Goal: Information Seeking & Learning: Learn about a topic

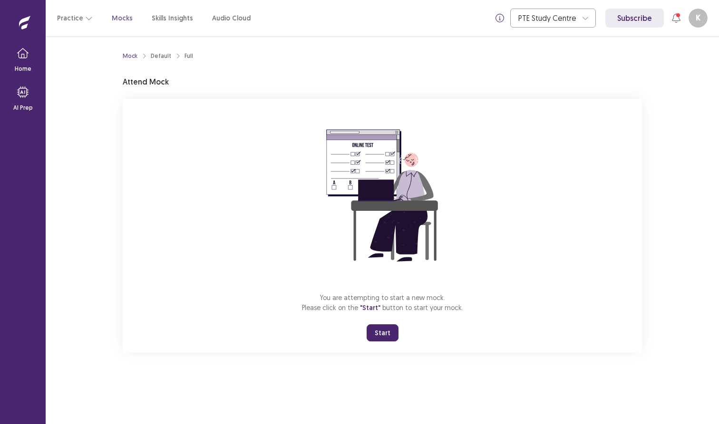
click at [394, 340] on button "Start" at bounding box center [382, 333] width 32 height 17
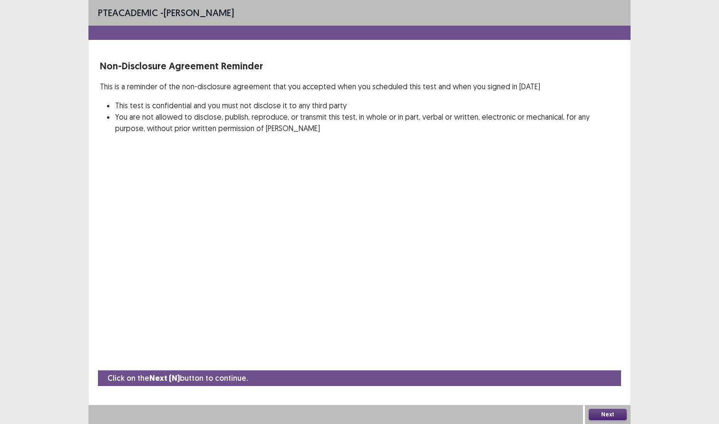
click at [622, 414] on button "Next" at bounding box center [607, 414] width 38 height 11
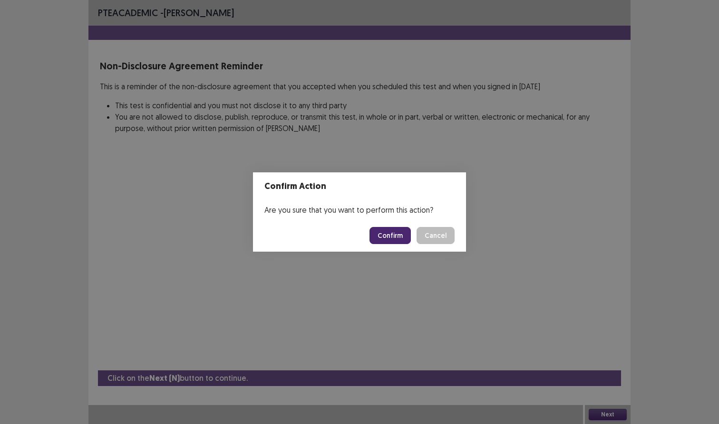
click at [401, 228] on button "Confirm" at bounding box center [389, 235] width 41 height 17
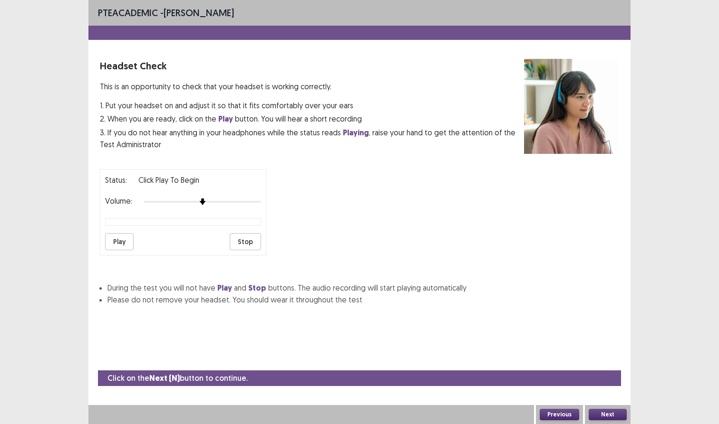
click at [118, 235] on button "Play" at bounding box center [119, 241] width 29 height 17
click at [392, 424] on div at bounding box center [310, 414] width 445 height 19
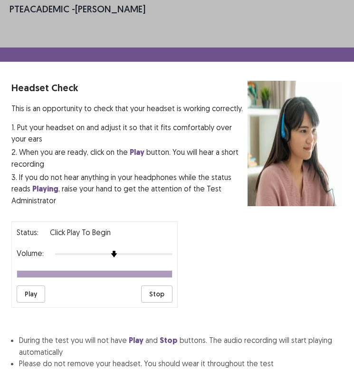
click at [28, 286] on button "Play" at bounding box center [31, 294] width 29 height 17
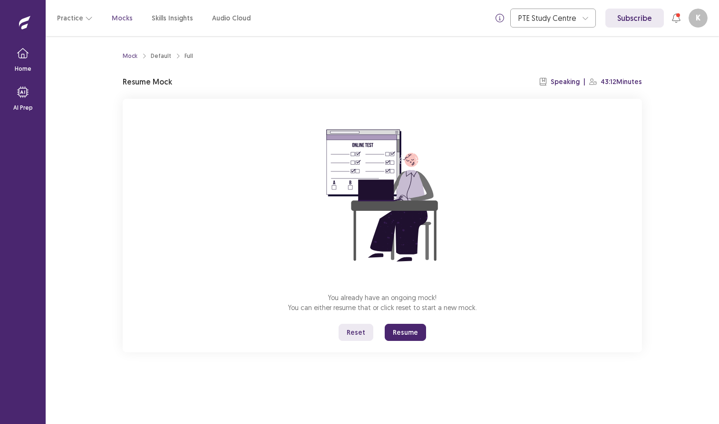
click at [401, 327] on button "Resume" at bounding box center [405, 332] width 41 height 17
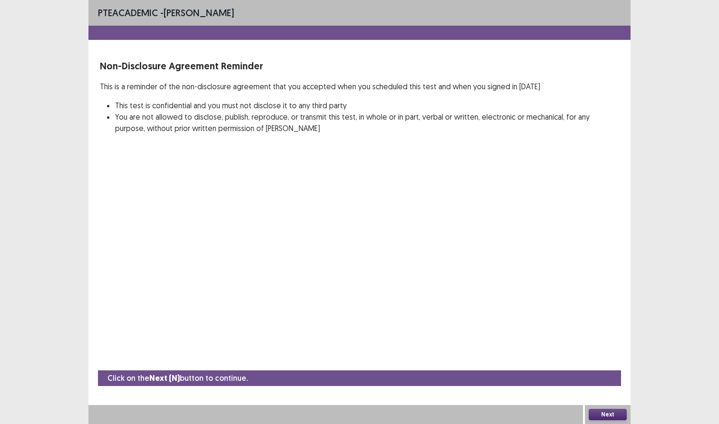
click at [598, 415] on button "Next" at bounding box center [607, 414] width 38 height 11
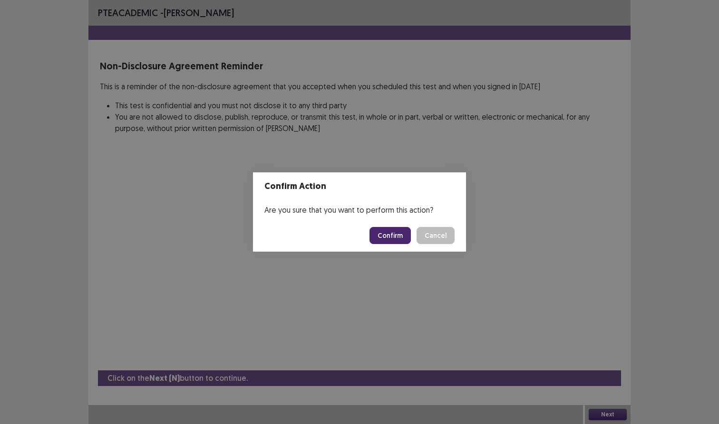
click at [368, 235] on footer "Confirm Cancel" at bounding box center [359, 236] width 213 height 32
click at [372, 236] on footer "Confirm Cancel" at bounding box center [359, 236] width 213 height 32
click at [392, 236] on button "Confirm" at bounding box center [389, 235] width 41 height 17
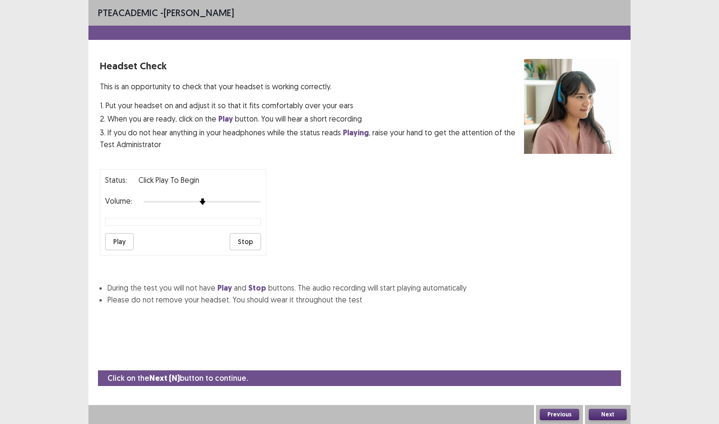
click at [122, 243] on button "Play" at bounding box center [119, 241] width 29 height 17
click at [251, 238] on button "Stop" at bounding box center [245, 241] width 31 height 17
click at [587, 411] on div "Next" at bounding box center [608, 414] width 46 height 19
click at [596, 413] on button "Next" at bounding box center [607, 414] width 38 height 11
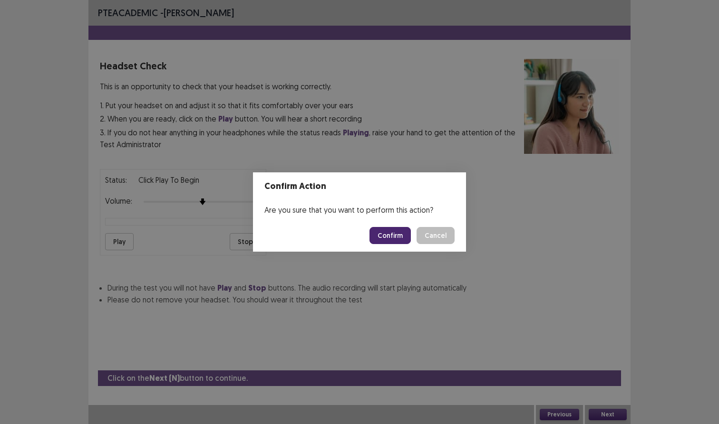
click at [376, 238] on button "Confirm" at bounding box center [389, 235] width 41 height 17
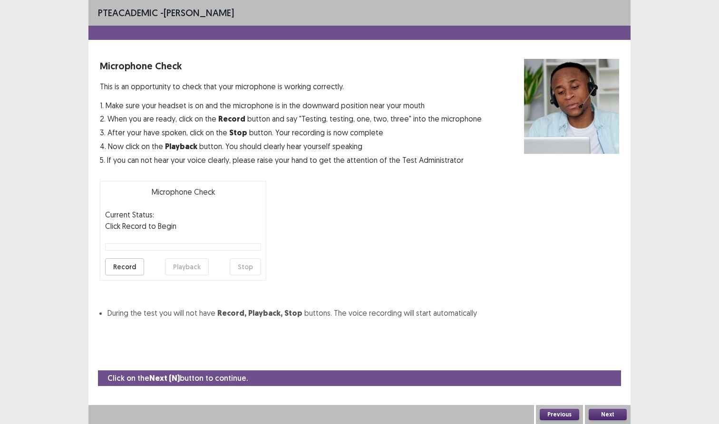
click at [129, 267] on button "Record" at bounding box center [124, 267] width 39 height 17
click at [249, 260] on button "Stop" at bounding box center [245, 267] width 31 height 17
click at [204, 266] on button "Playback" at bounding box center [187, 267] width 44 height 17
click at [613, 417] on button "Next" at bounding box center [607, 414] width 38 height 11
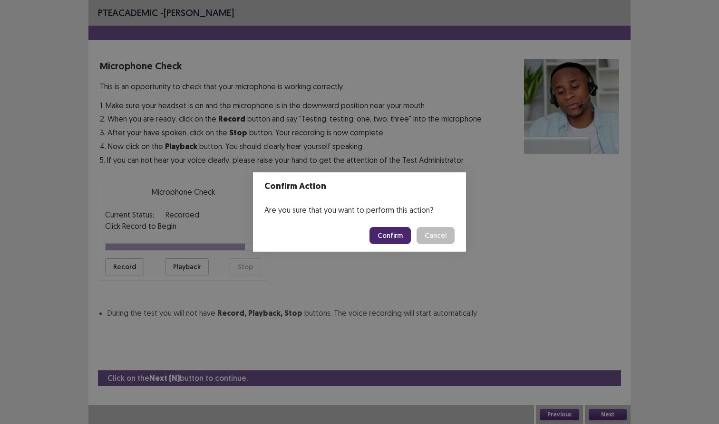
click at [398, 235] on button "Confirm" at bounding box center [389, 235] width 41 height 17
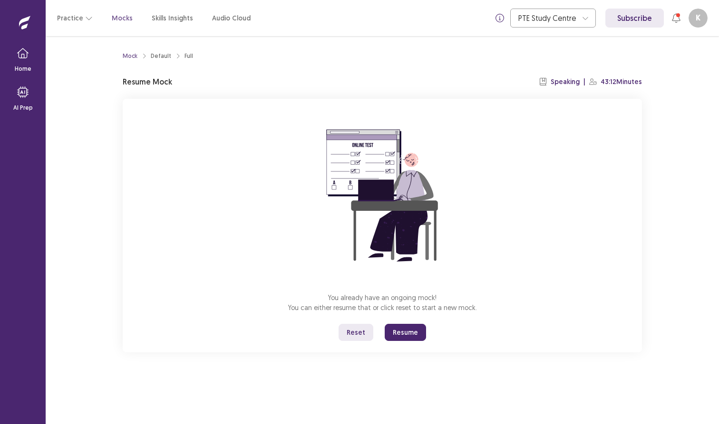
click at [362, 337] on button "Reset" at bounding box center [355, 332] width 35 height 17
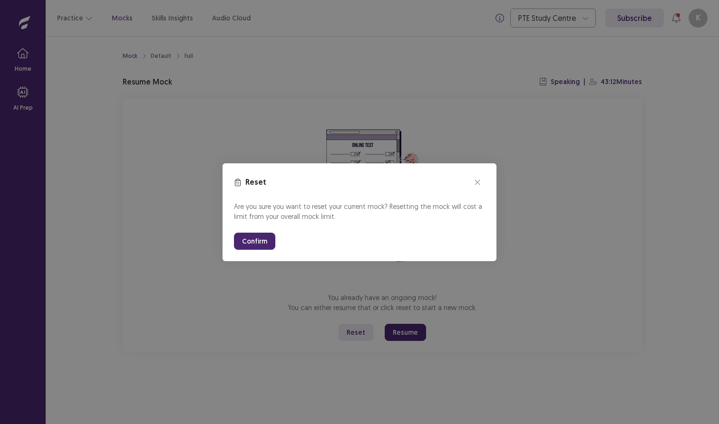
click at [259, 245] on button "Confirm" at bounding box center [254, 241] width 41 height 17
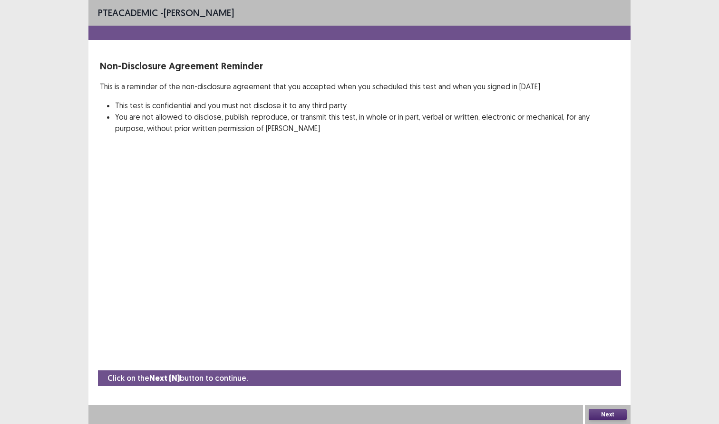
click at [613, 417] on button "Next" at bounding box center [607, 414] width 38 height 11
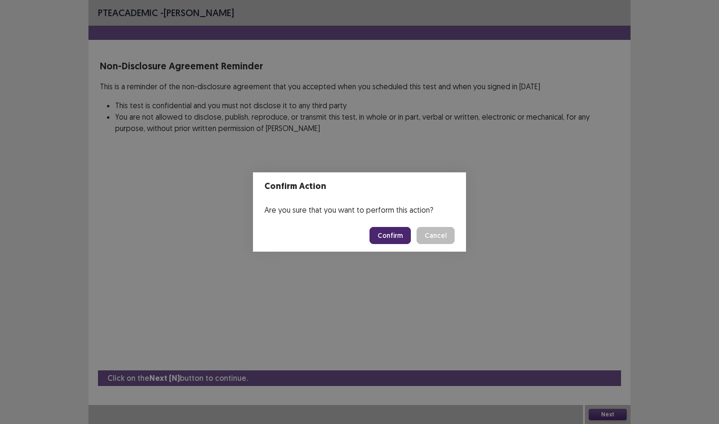
click at [399, 237] on button "Confirm" at bounding box center [389, 235] width 41 height 17
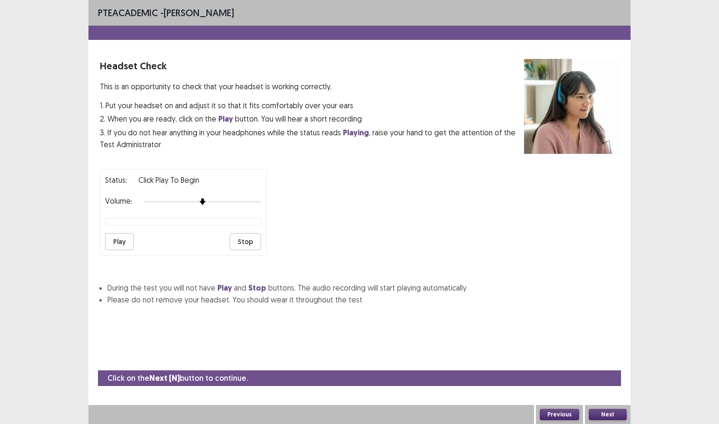
click at [127, 242] on button "Play" at bounding box center [119, 241] width 29 height 17
click at [244, 240] on button "Stop" at bounding box center [245, 241] width 31 height 17
click at [609, 421] on div "Next" at bounding box center [608, 414] width 46 height 19
click at [609, 416] on button "Next" at bounding box center [607, 414] width 38 height 11
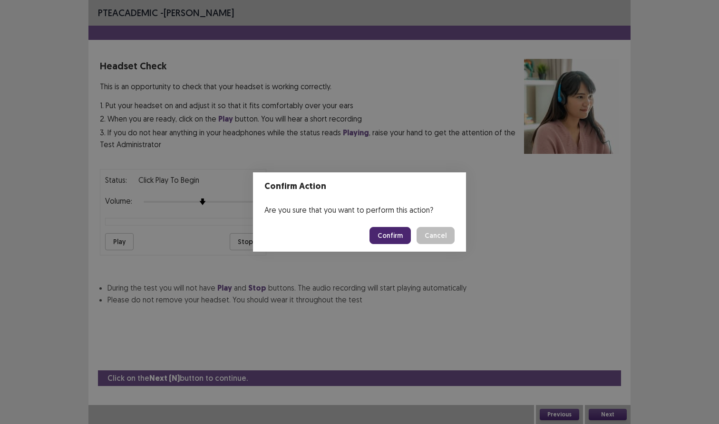
click at [385, 240] on button "Confirm" at bounding box center [389, 235] width 41 height 17
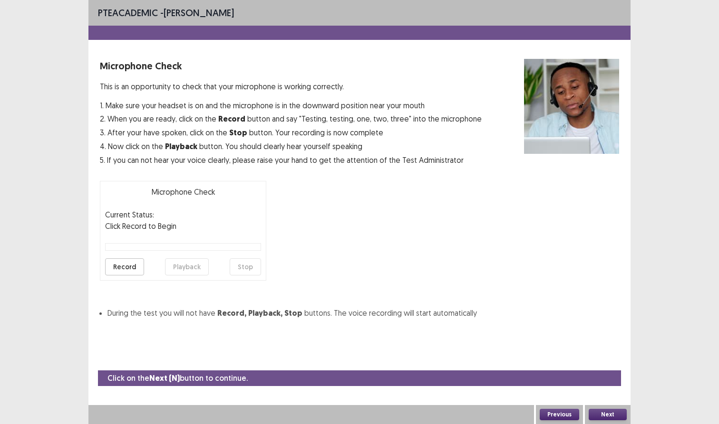
click at [124, 264] on button "Record" at bounding box center [124, 267] width 39 height 17
click at [186, 270] on button "Playback" at bounding box center [187, 267] width 44 height 17
click at [607, 411] on button "Next" at bounding box center [607, 414] width 38 height 11
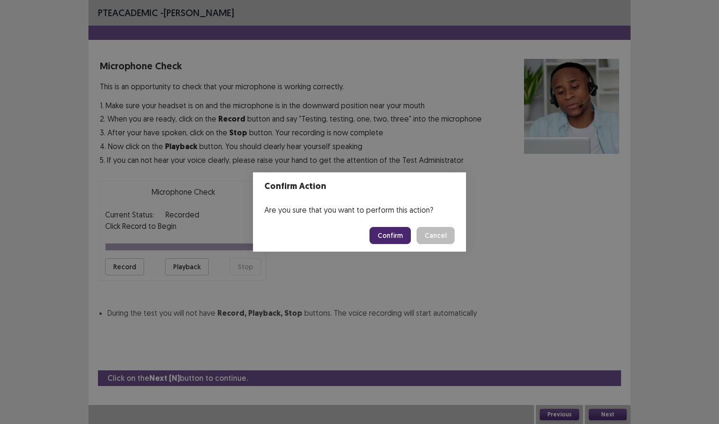
click at [386, 237] on button "Confirm" at bounding box center [389, 235] width 41 height 17
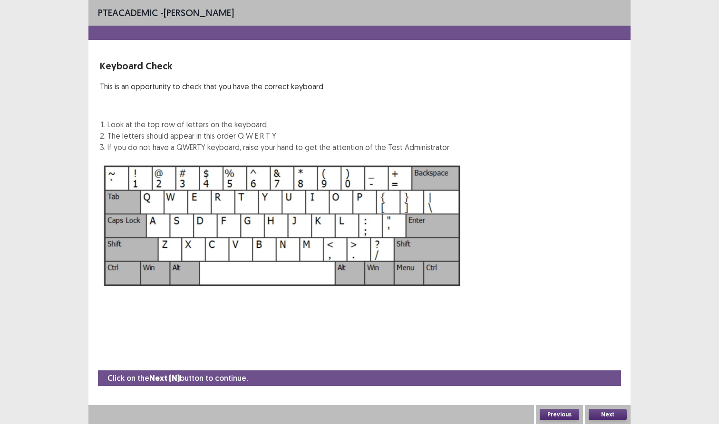
click at [615, 415] on button "Next" at bounding box center [607, 414] width 38 height 11
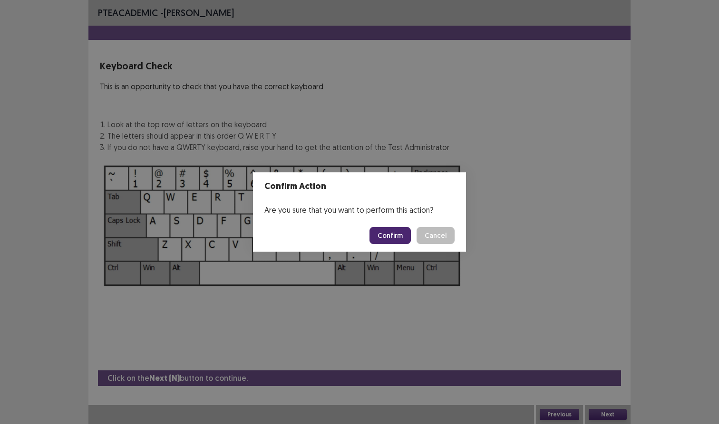
click at [391, 236] on button "Confirm" at bounding box center [389, 235] width 41 height 17
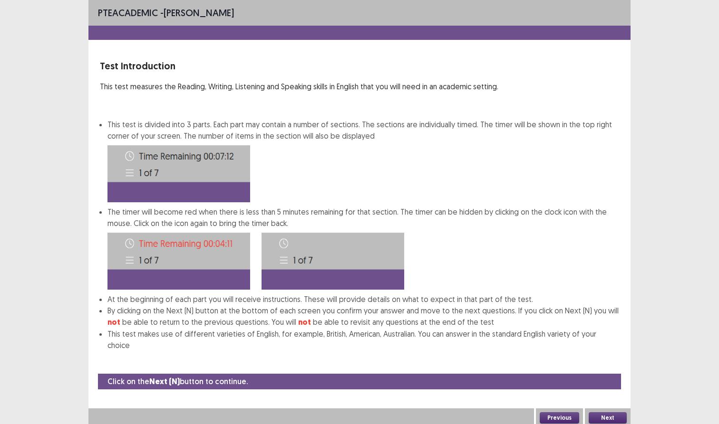
click at [610, 413] on button "Next" at bounding box center [607, 418] width 38 height 11
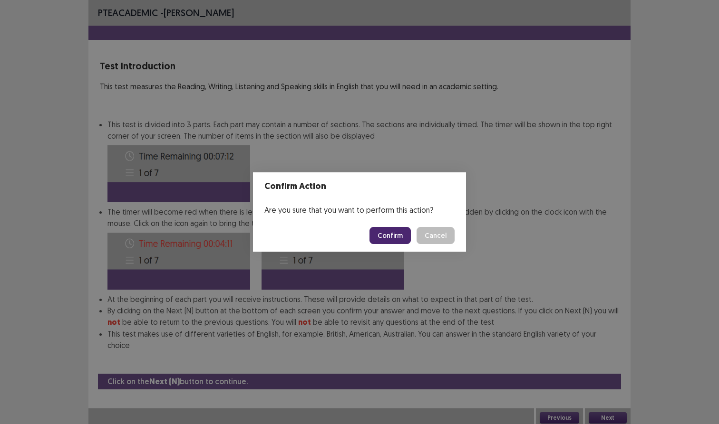
click at [388, 227] on footer "Confirm Cancel" at bounding box center [359, 236] width 213 height 32
click at [388, 232] on button "Confirm" at bounding box center [389, 235] width 41 height 17
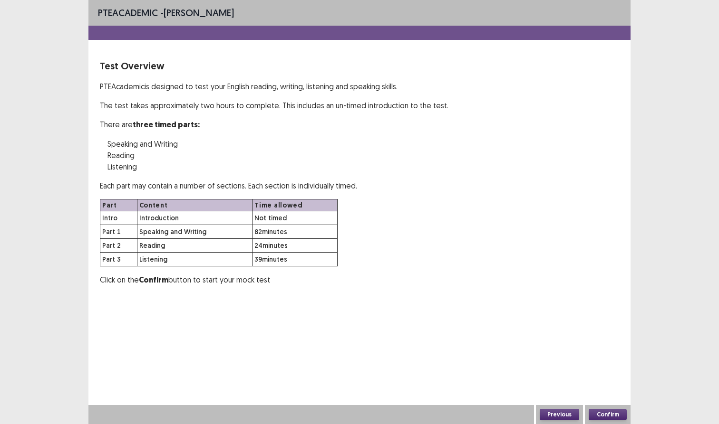
click at [611, 414] on button "Confirm" at bounding box center [607, 414] width 38 height 11
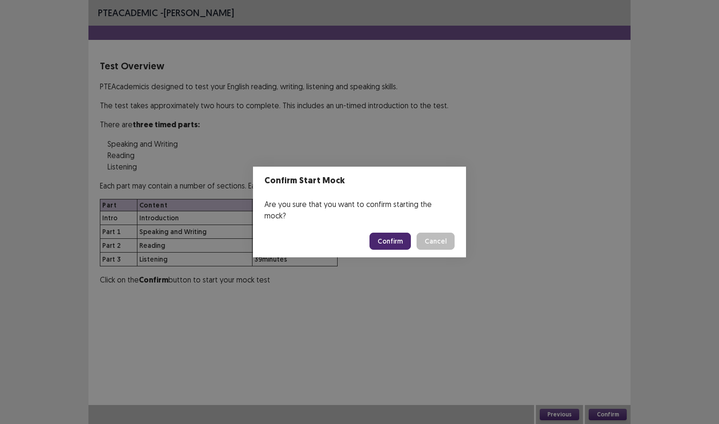
click at [394, 235] on button "Confirm" at bounding box center [389, 241] width 41 height 17
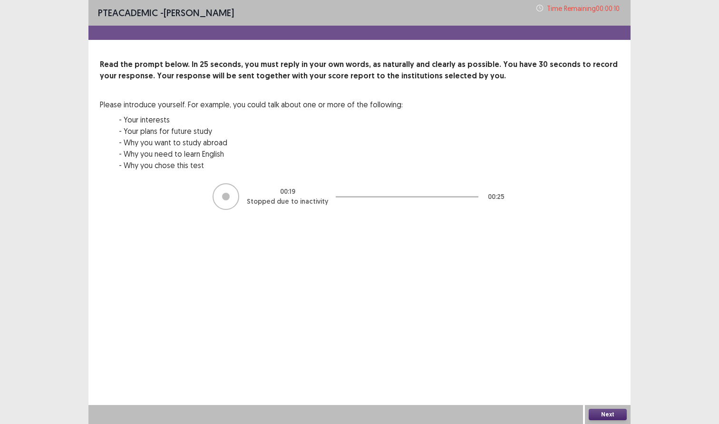
click at [608, 418] on button "Next" at bounding box center [607, 414] width 38 height 11
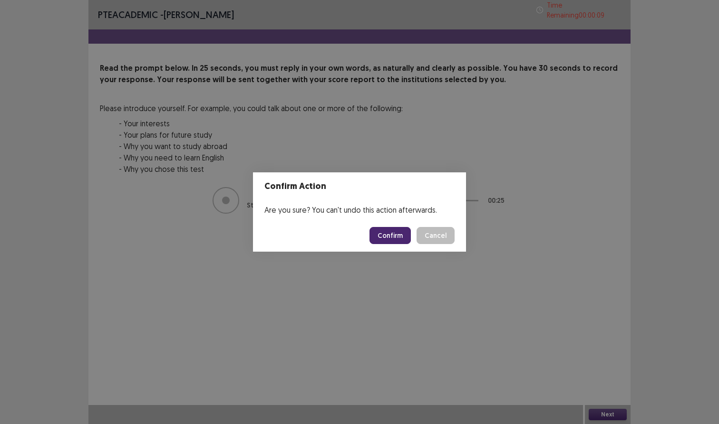
click at [435, 242] on button "Cancel" at bounding box center [435, 235] width 38 height 17
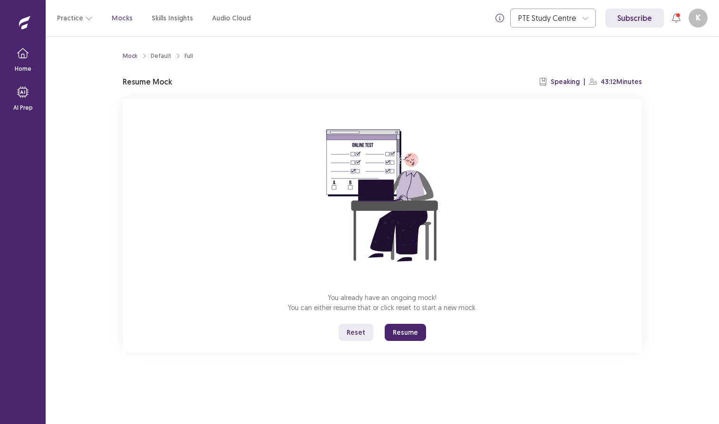
click at [396, 334] on button "Resume" at bounding box center [405, 332] width 41 height 17
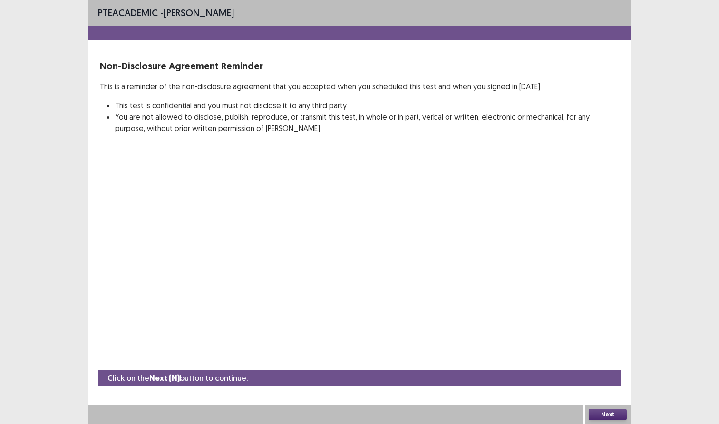
click at [608, 421] on div "Next" at bounding box center [608, 414] width 46 height 19
click at [607, 417] on button "Next" at bounding box center [607, 414] width 38 height 11
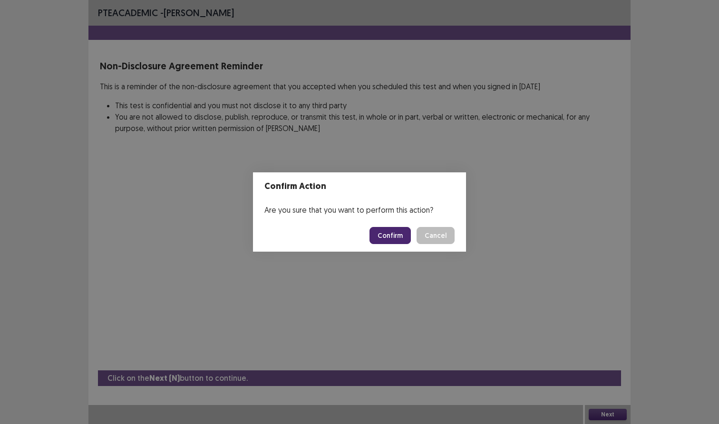
click at [392, 218] on div "Are you sure that you want to perform this action?" at bounding box center [359, 210] width 213 height 19
click at [392, 232] on button "Confirm" at bounding box center [389, 235] width 41 height 17
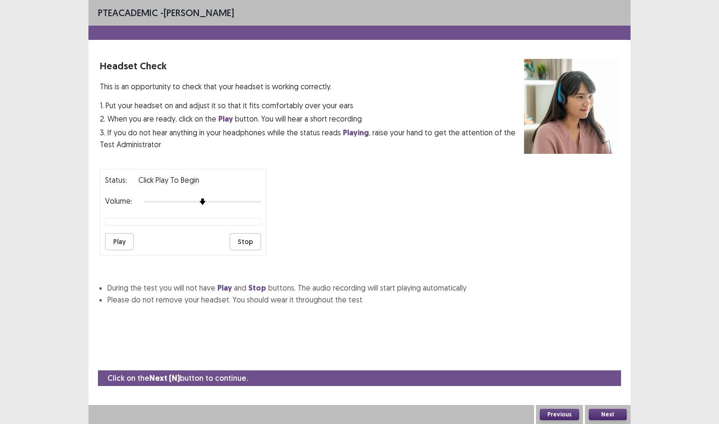
click at [108, 233] on button "Play" at bounding box center [119, 241] width 29 height 17
click at [246, 238] on button "Stop" at bounding box center [245, 241] width 31 height 17
click at [638, 419] on div "PTE academic - Kenneth reyes Headset Check This is an opportunity to check that…" at bounding box center [359, 212] width 719 height 424
click at [632, 419] on div "PTE academic - Kenneth reyes Headset Check This is an opportunity to check that…" at bounding box center [359, 212] width 719 height 424
click at [615, 412] on button "Next" at bounding box center [607, 414] width 38 height 11
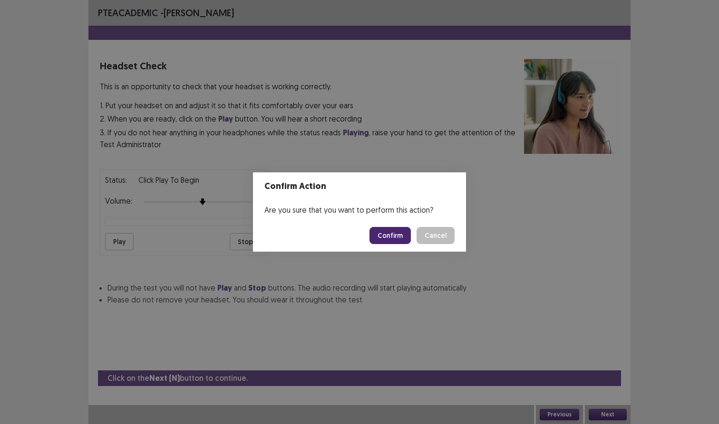
click at [403, 221] on footer "Confirm Cancel" at bounding box center [359, 236] width 213 height 32
click at [401, 229] on button "Confirm" at bounding box center [389, 235] width 41 height 17
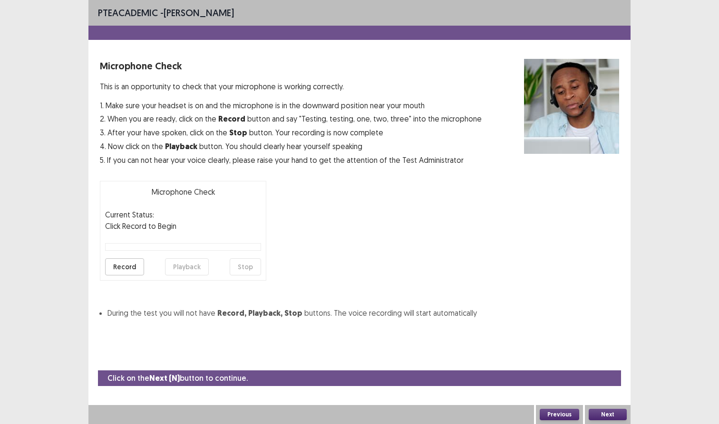
click at [130, 265] on button "Record" at bounding box center [124, 267] width 39 height 17
click at [187, 266] on button "Playback" at bounding box center [187, 267] width 44 height 17
click at [178, 268] on button "Playback" at bounding box center [187, 267] width 44 height 17
click at [610, 413] on button "Next" at bounding box center [607, 414] width 38 height 11
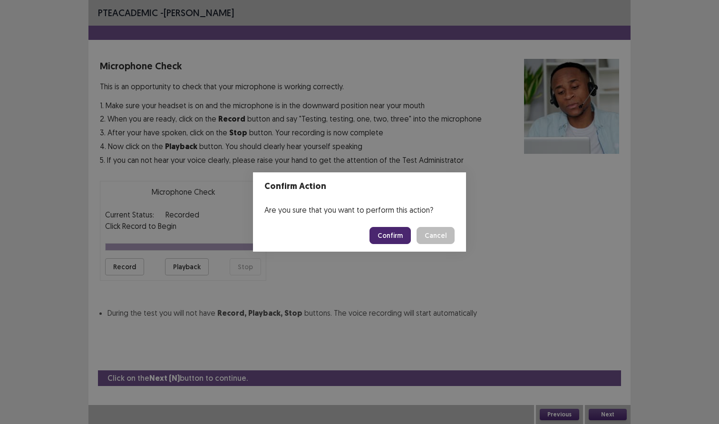
click at [388, 226] on footer "Confirm Cancel" at bounding box center [359, 236] width 213 height 32
click at [388, 232] on button "Confirm" at bounding box center [389, 235] width 41 height 17
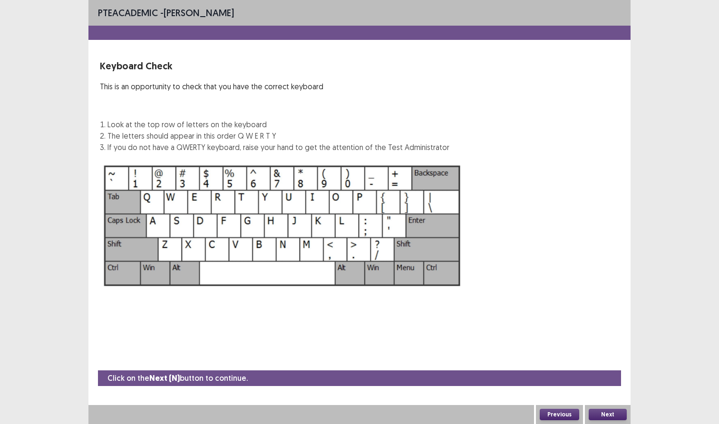
click at [608, 423] on div "Next" at bounding box center [608, 414] width 46 height 19
click at [607, 418] on button "Next" at bounding box center [607, 414] width 38 height 11
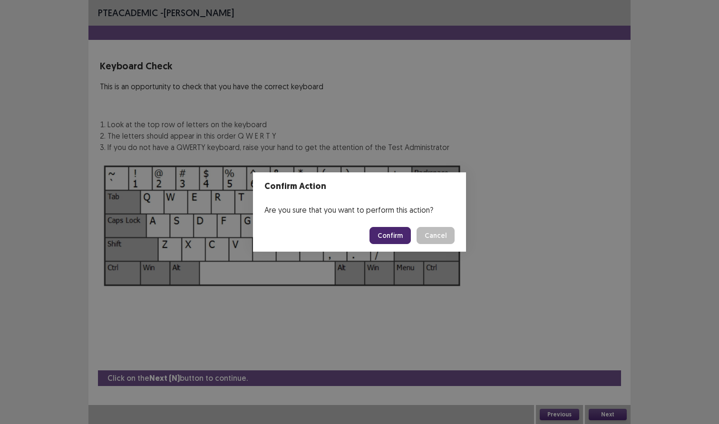
drag, startPoint x: 366, startPoint y: 240, endPoint x: 373, endPoint y: 239, distance: 7.3
click at [373, 239] on footer "Confirm Cancel" at bounding box center [359, 236] width 213 height 32
click at [373, 239] on button "Confirm" at bounding box center [389, 235] width 41 height 17
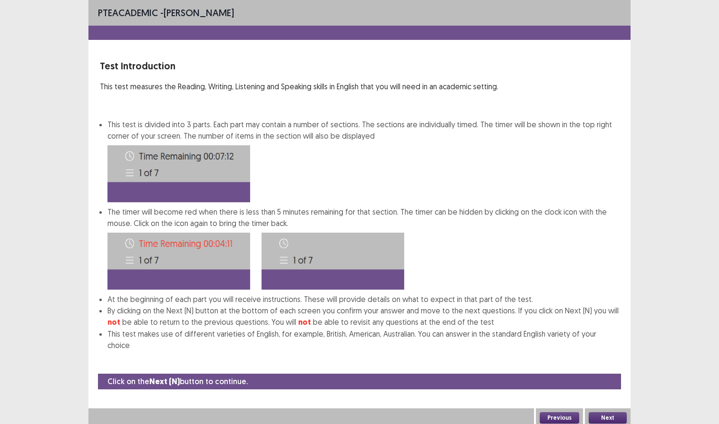
click at [608, 423] on div "Next" at bounding box center [608, 418] width 46 height 19
click at [607, 416] on button "Next" at bounding box center [607, 418] width 38 height 11
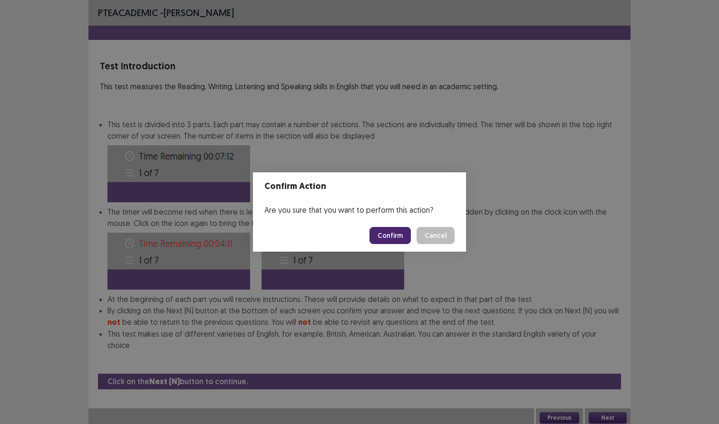
click at [395, 237] on button "Confirm" at bounding box center [389, 235] width 41 height 17
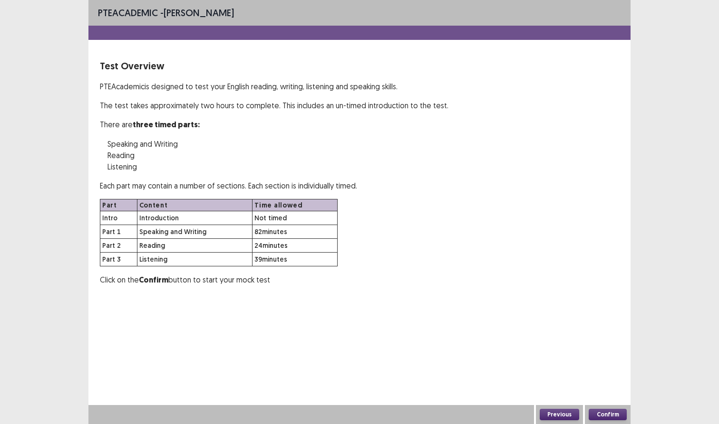
click at [597, 412] on button "Confirm" at bounding box center [607, 414] width 38 height 11
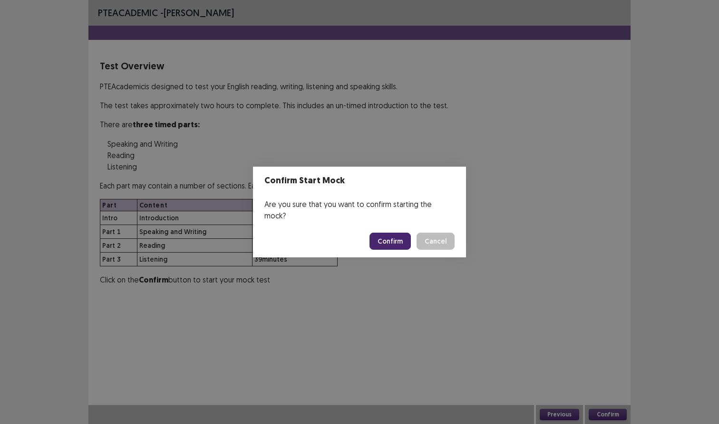
click at [388, 233] on button "Confirm" at bounding box center [389, 241] width 41 height 17
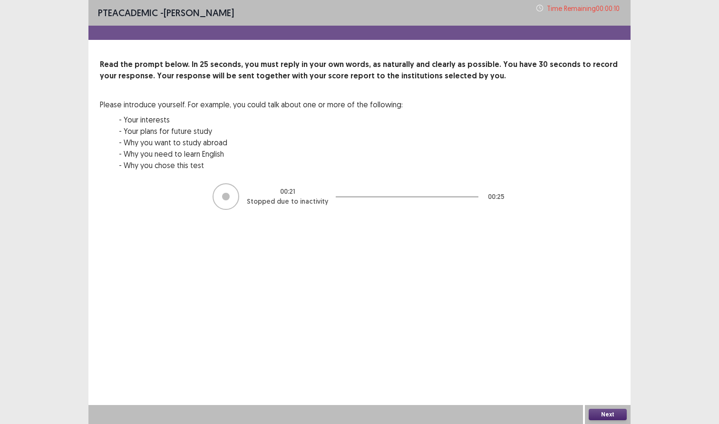
click at [581, 412] on div at bounding box center [335, 414] width 494 height 19
click at [595, 412] on button "Next" at bounding box center [607, 414] width 38 height 11
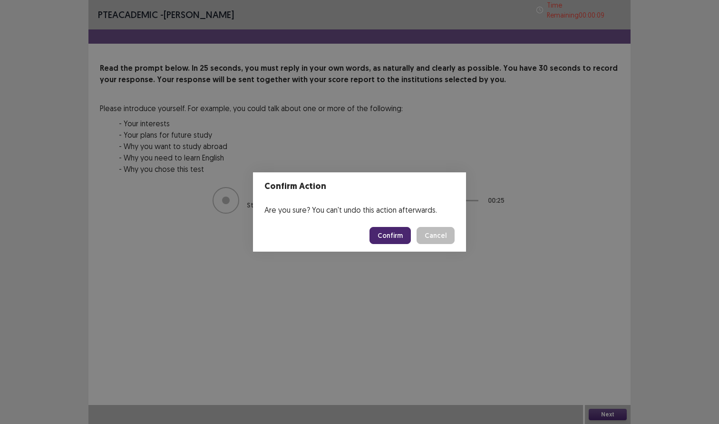
click at [399, 233] on button "Confirm" at bounding box center [389, 235] width 41 height 17
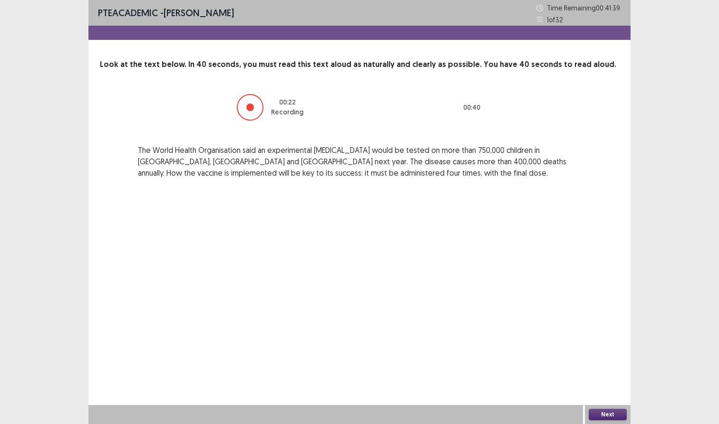
click at [610, 409] on div "Next" at bounding box center [608, 414] width 46 height 19
click at [610, 410] on button "Next" at bounding box center [607, 414] width 38 height 11
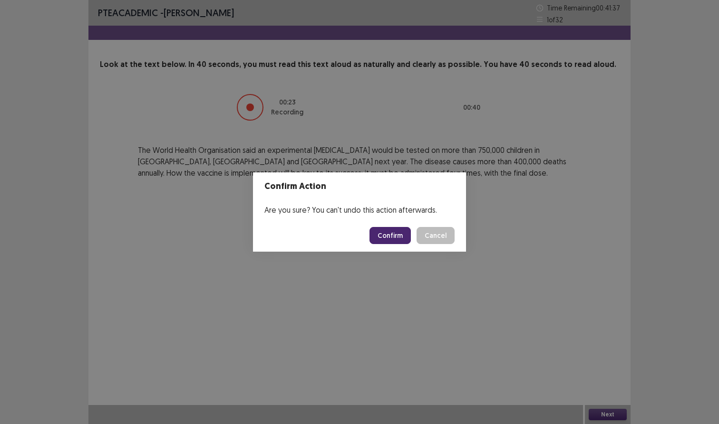
click at [402, 234] on button "Confirm" at bounding box center [389, 235] width 41 height 17
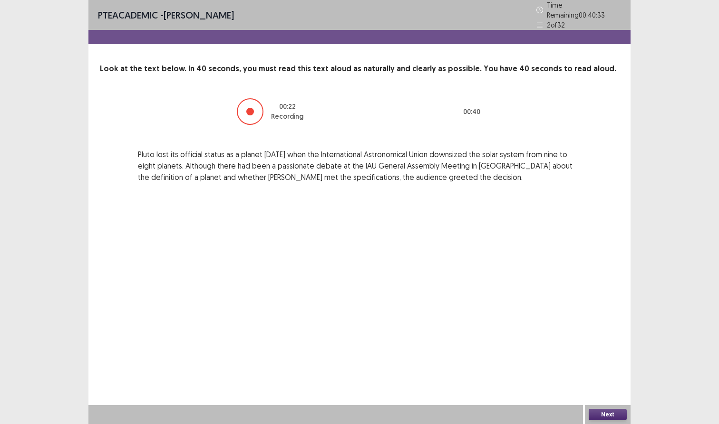
click at [611, 416] on button "Next" at bounding box center [607, 414] width 38 height 11
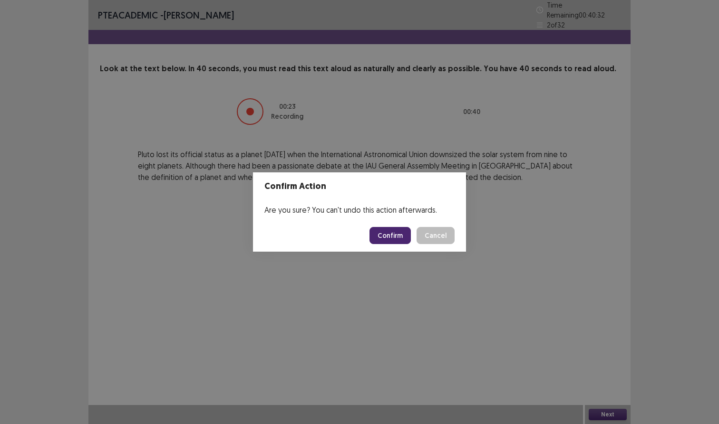
click at [388, 222] on footer "Confirm Cancel" at bounding box center [359, 236] width 213 height 32
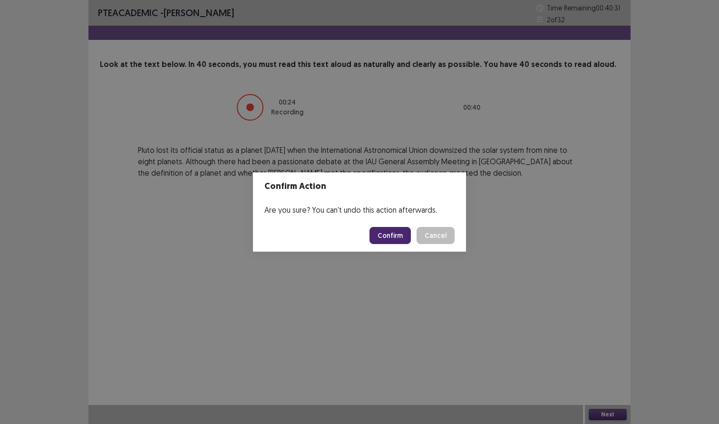
click at [388, 228] on button "Confirm" at bounding box center [389, 235] width 41 height 17
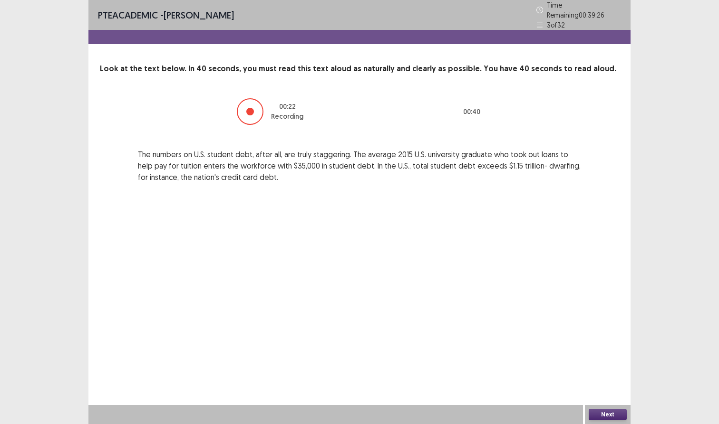
click at [610, 409] on div "Next" at bounding box center [608, 414] width 46 height 19
click at [609, 413] on button "Next" at bounding box center [607, 414] width 38 height 11
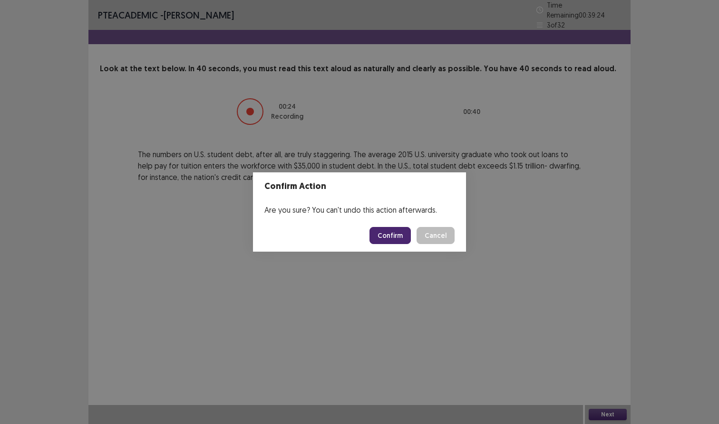
click at [410, 234] on button "Confirm" at bounding box center [389, 235] width 41 height 17
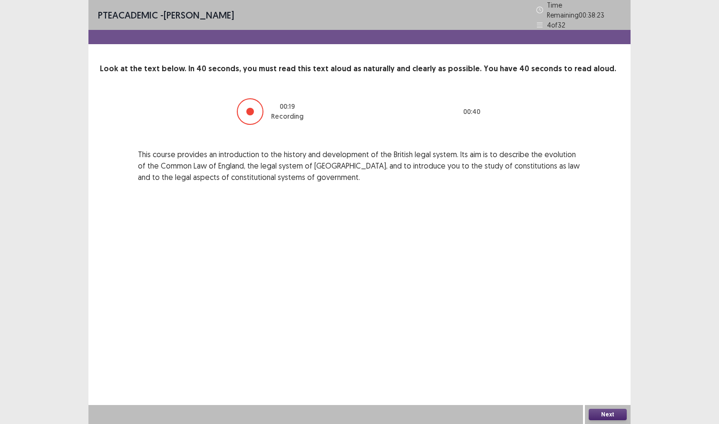
click at [598, 418] on button "Next" at bounding box center [607, 414] width 38 height 11
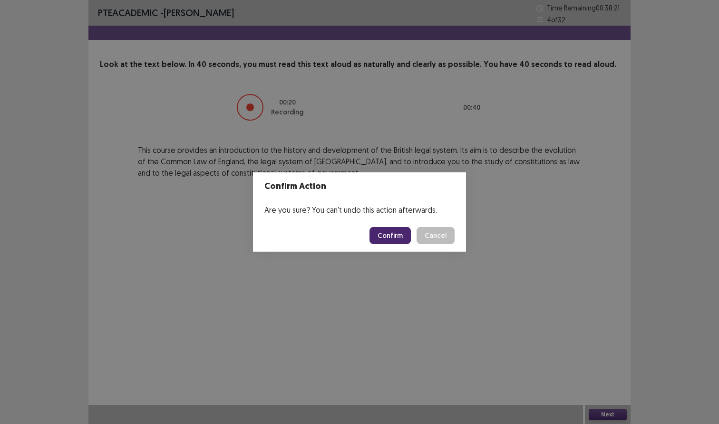
click at [386, 232] on button "Confirm" at bounding box center [389, 235] width 41 height 17
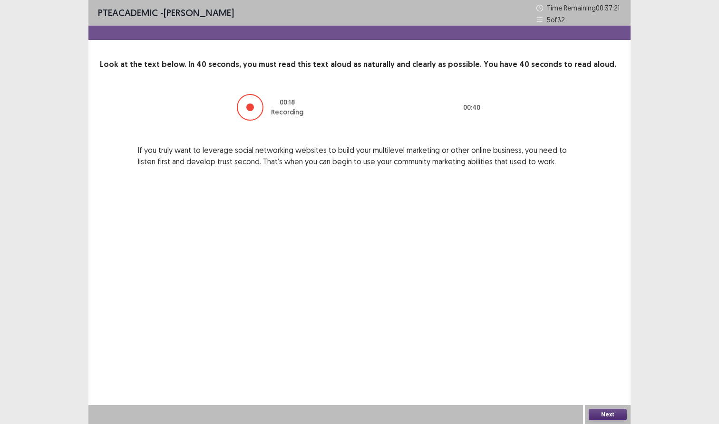
click at [624, 413] on button "Next" at bounding box center [607, 414] width 38 height 11
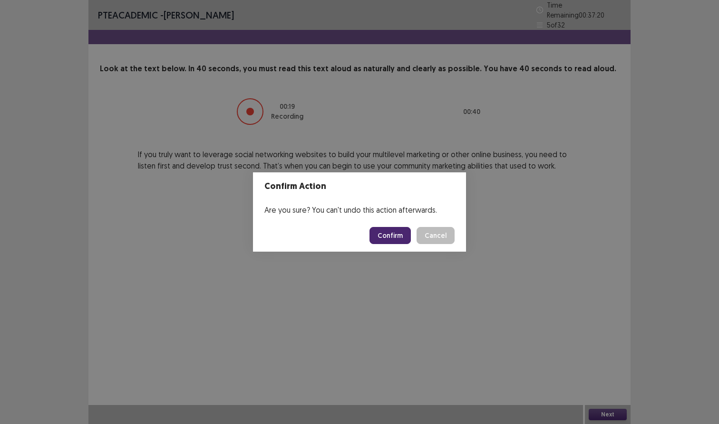
click at [385, 229] on button "Confirm" at bounding box center [389, 235] width 41 height 17
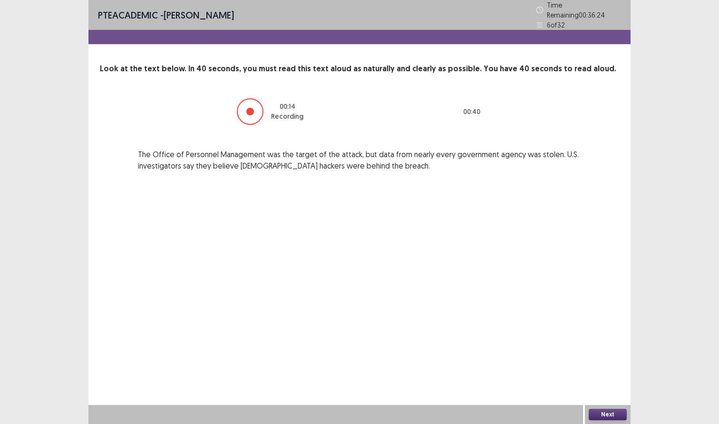
click at [607, 415] on button "Next" at bounding box center [607, 414] width 38 height 11
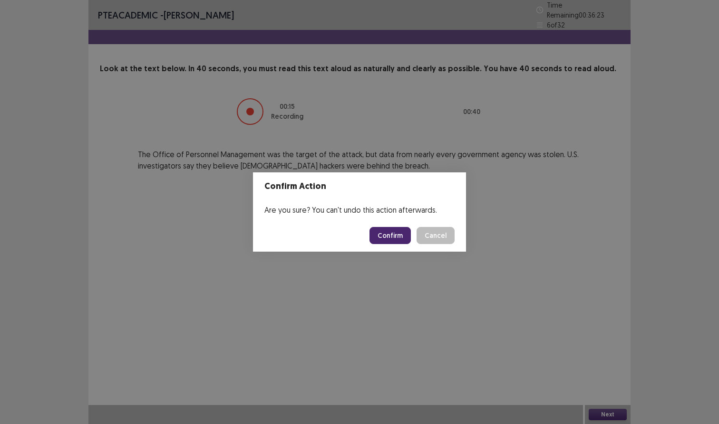
click at [390, 245] on footer "Confirm Cancel" at bounding box center [359, 236] width 213 height 32
click at [389, 241] on button "Confirm" at bounding box center [389, 235] width 41 height 17
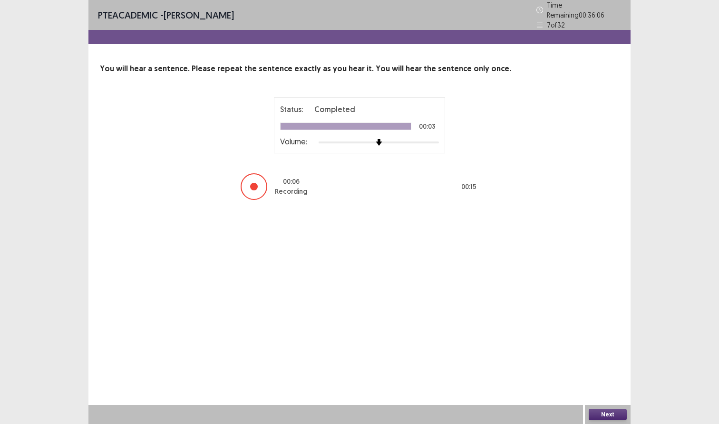
click at [608, 407] on div "PTE academic - Kenneth reyes Time Remaining 00 : 36 : 06 7 of 32 You will hear …" at bounding box center [359, 212] width 542 height 424
click at [608, 408] on div "Next" at bounding box center [608, 414] width 46 height 19
click at [606, 418] on button "Next" at bounding box center [607, 414] width 38 height 11
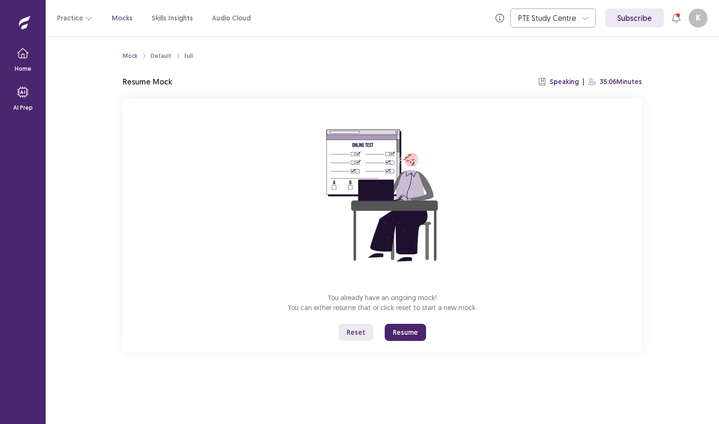
click at [411, 335] on button "Resume" at bounding box center [405, 332] width 41 height 17
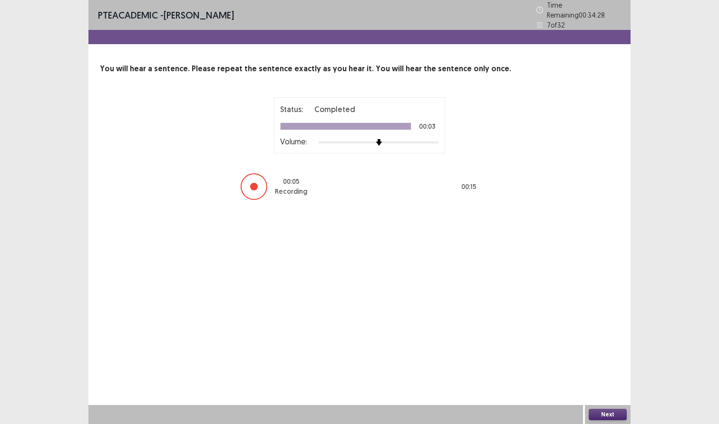
click at [596, 414] on button "Next" at bounding box center [607, 414] width 38 height 11
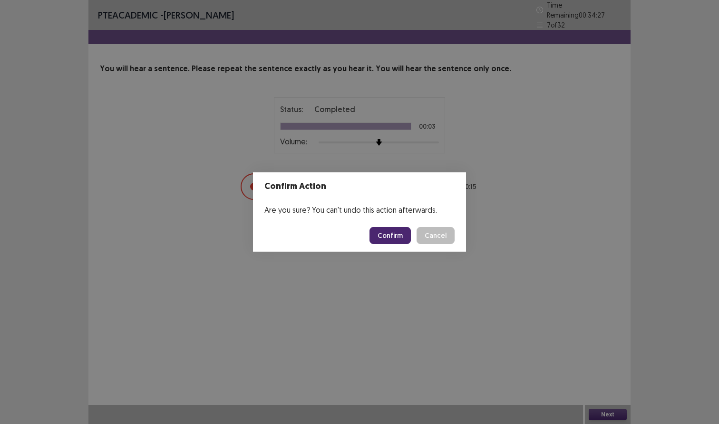
click at [396, 230] on button "Confirm" at bounding box center [389, 235] width 41 height 17
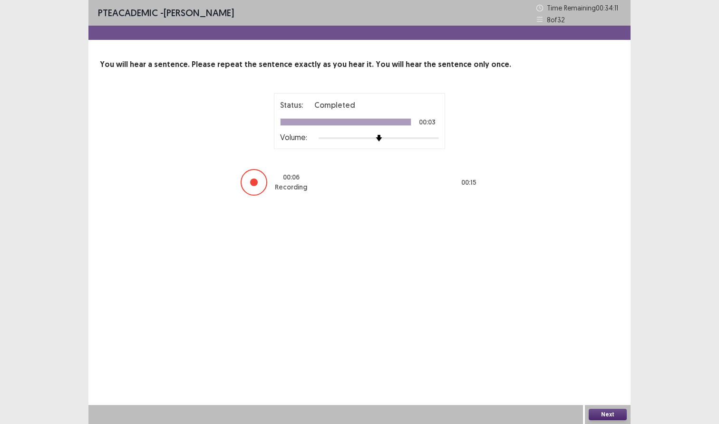
click at [610, 412] on button "Next" at bounding box center [607, 414] width 38 height 11
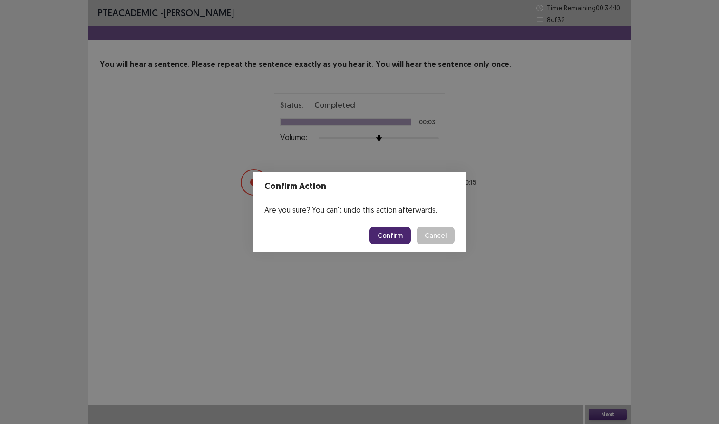
click at [411, 263] on div "Confirm Action Are you sure? You can't undo this action afterwards. Confirm Can…" at bounding box center [359, 212] width 719 height 424
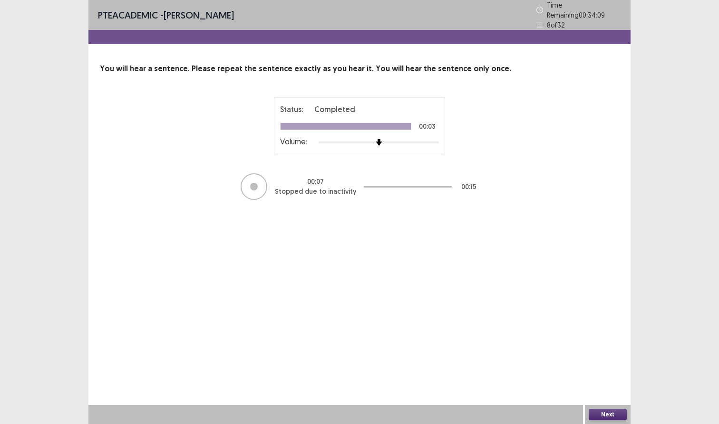
click at [612, 418] on button "Next" at bounding box center [607, 414] width 38 height 11
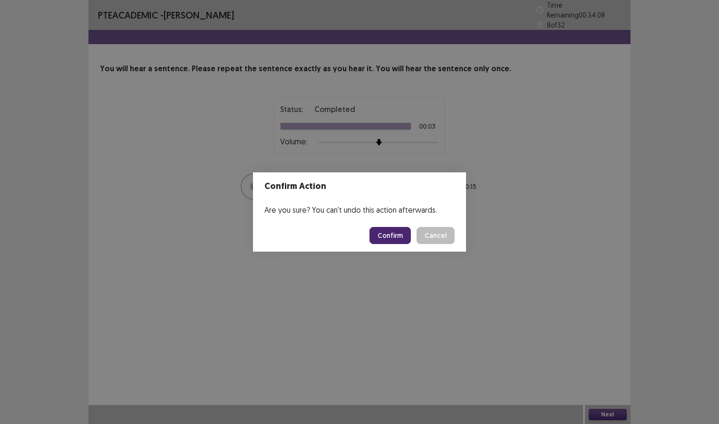
click at [390, 233] on button "Confirm" at bounding box center [389, 235] width 41 height 17
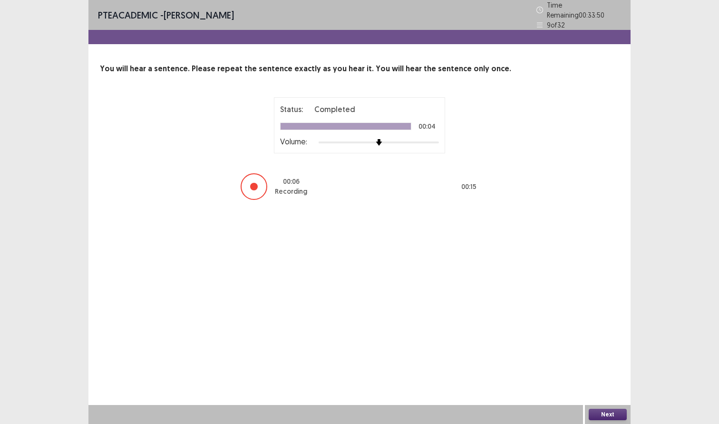
click at [608, 413] on button "Next" at bounding box center [607, 414] width 38 height 11
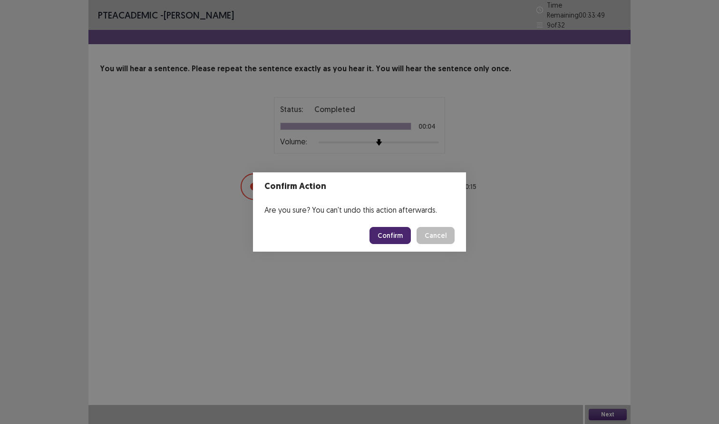
click at [381, 237] on button "Confirm" at bounding box center [389, 235] width 41 height 17
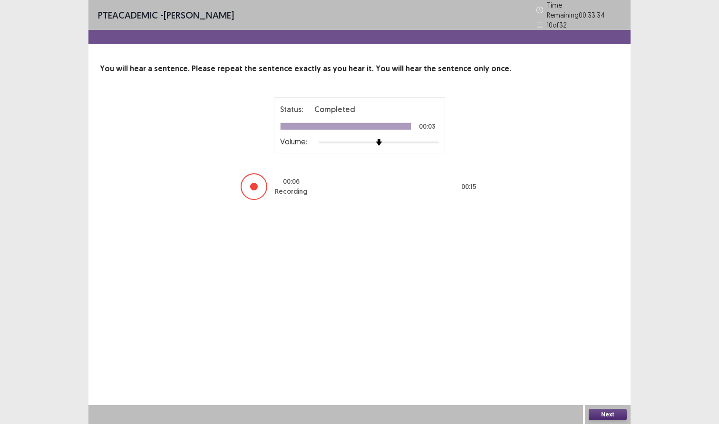
click at [607, 406] on div "Next" at bounding box center [608, 414] width 46 height 19
click at [606, 413] on button "Next" at bounding box center [607, 414] width 38 height 11
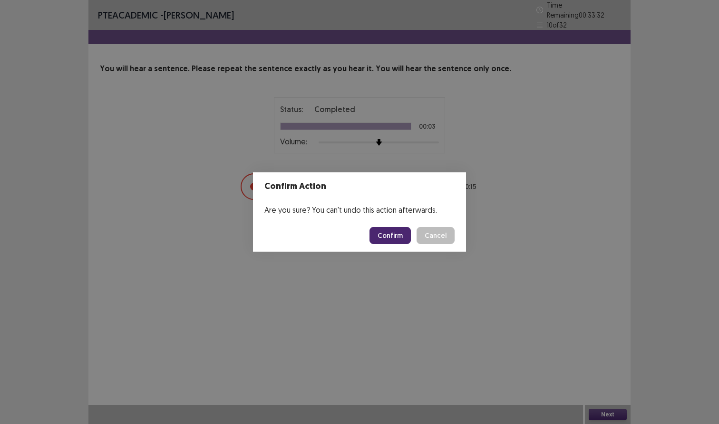
click at [380, 241] on button "Confirm" at bounding box center [389, 235] width 41 height 17
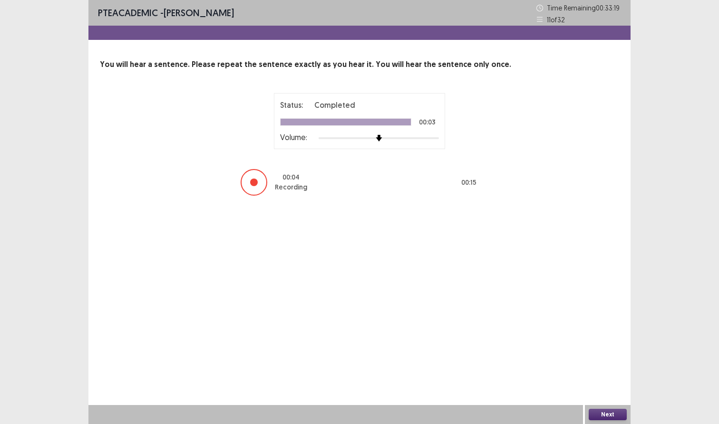
click at [603, 417] on button "Next" at bounding box center [607, 414] width 38 height 11
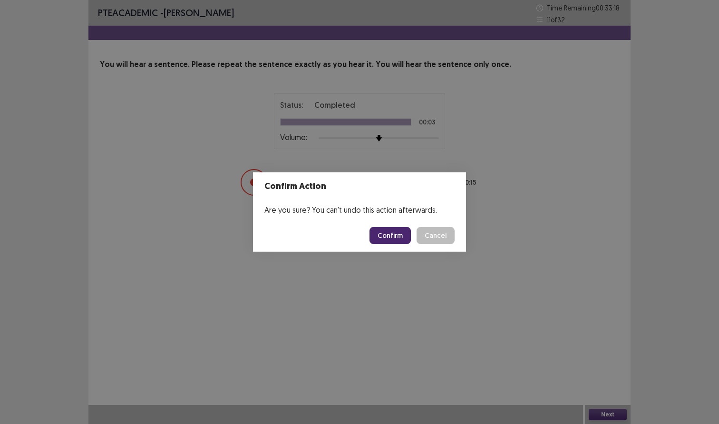
click at [399, 230] on button "Confirm" at bounding box center [389, 235] width 41 height 17
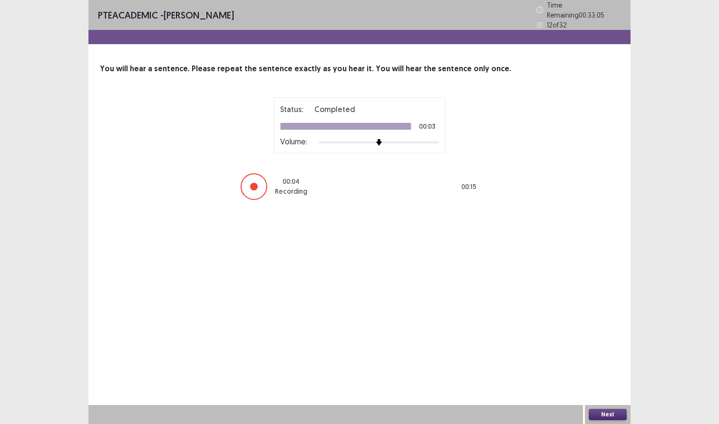
click at [598, 410] on button "Next" at bounding box center [607, 414] width 38 height 11
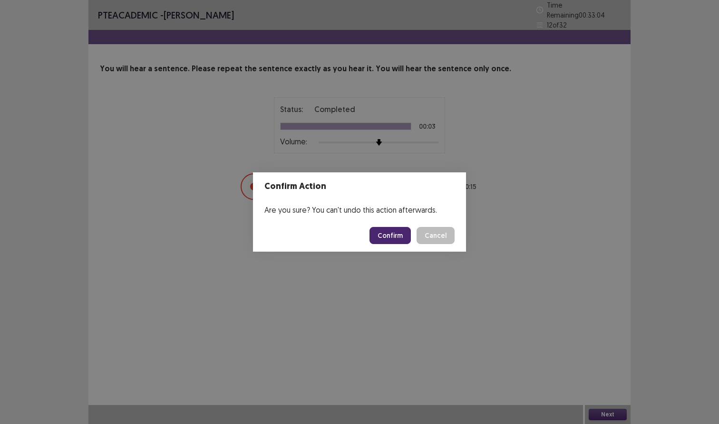
click at [385, 233] on button "Confirm" at bounding box center [389, 235] width 41 height 17
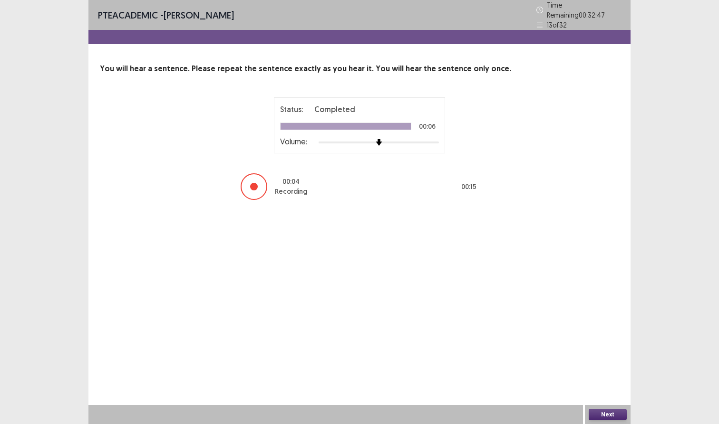
click at [629, 412] on div "Next" at bounding box center [608, 414] width 46 height 19
click at [619, 413] on button "Next" at bounding box center [607, 414] width 38 height 11
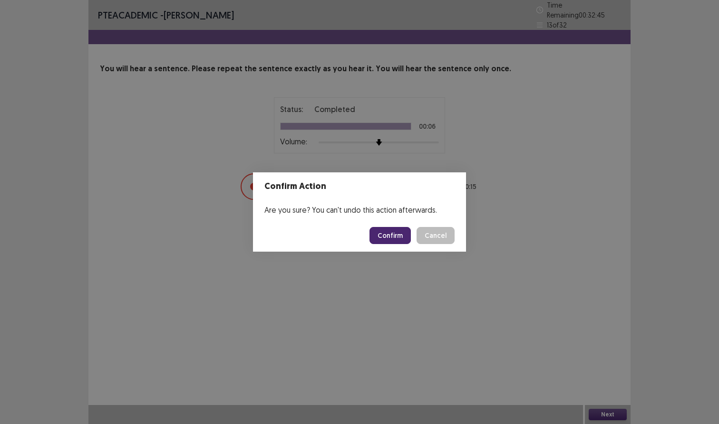
click at [398, 238] on button "Confirm" at bounding box center [389, 235] width 41 height 17
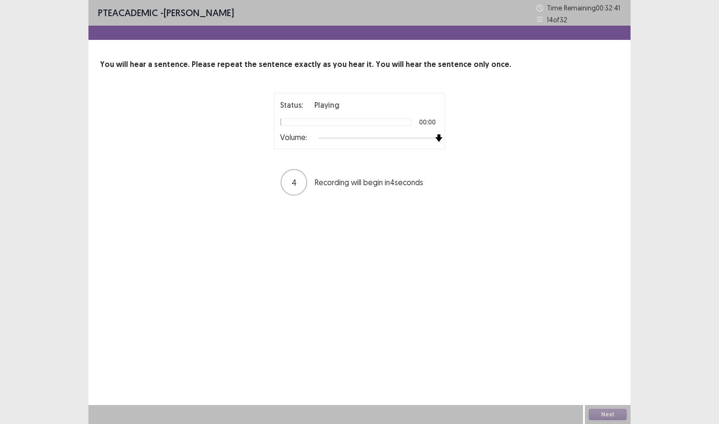
click at [433, 139] on div at bounding box center [378, 139] width 120 height 8
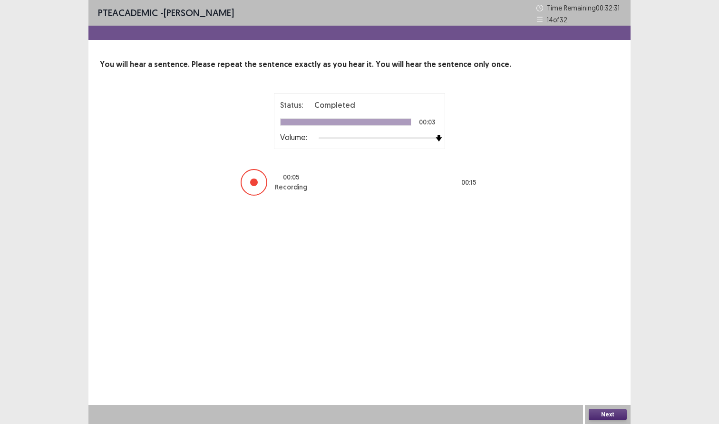
click at [602, 416] on button "Next" at bounding box center [607, 414] width 38 height 11
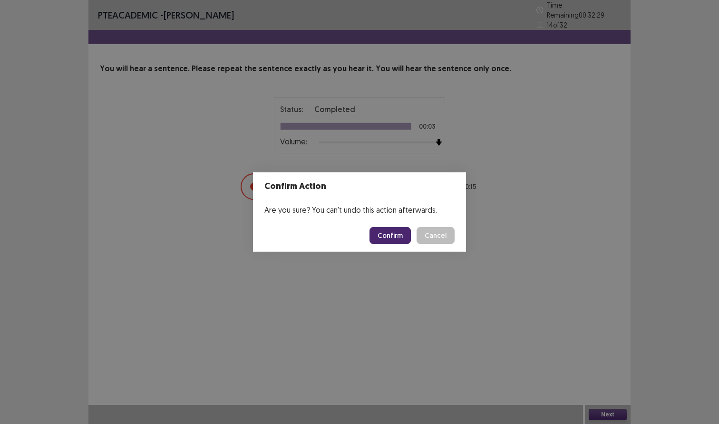
click at [404, 247] on footer "Confirm Cancel" at bounding box center [359, 236] width 213 height 32
click at [404, 237] on button "Confirm" at bounding box center [389, 235] width 41 height 17
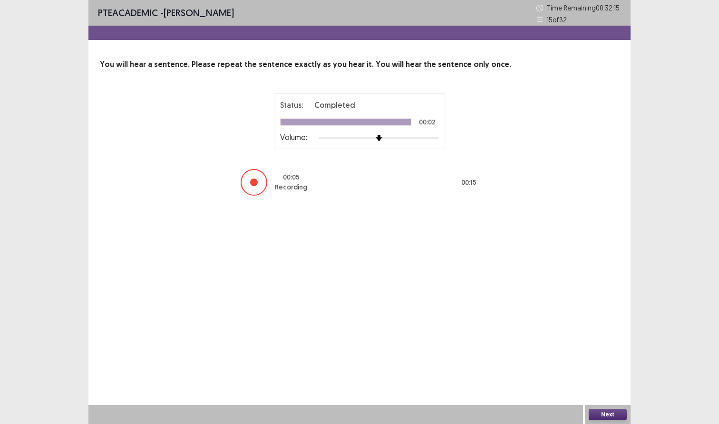
click at [600, 414] on button "Next" at bounding box center [607, 414] width 38 height 11
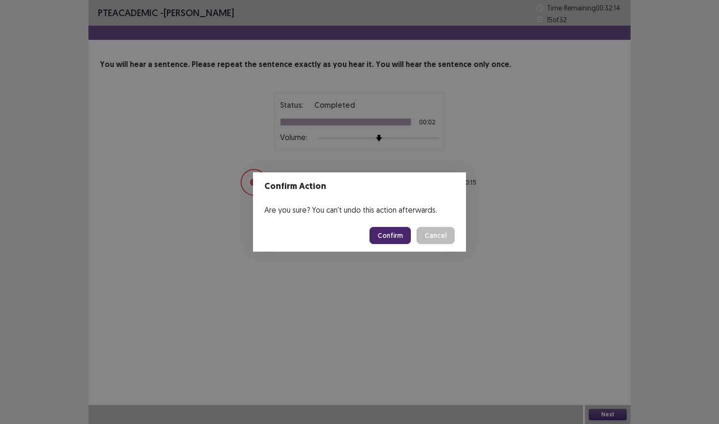
click at [394, 238] on button "Confirm" at bounding box center [389, 235] width 41 height 17
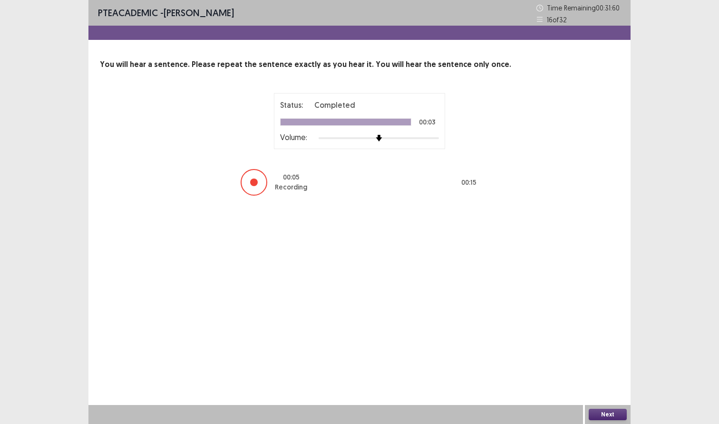
click at [594, 413] on button "Next" at bounding box center [607, 414] width 38 height 11
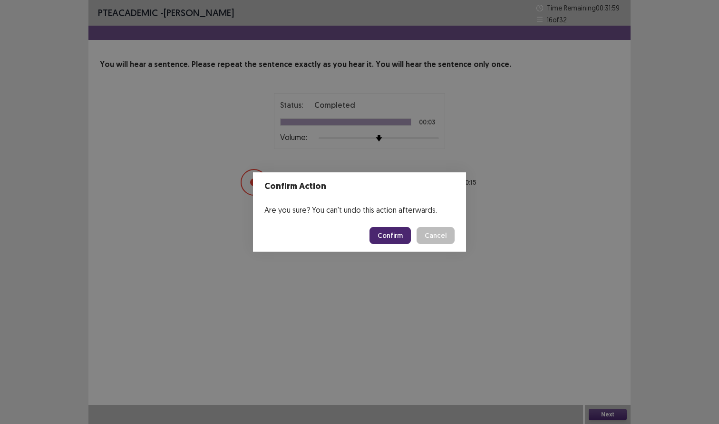
click at [383, 230] on button "Confirm" at bounding box center [389, 235] width 41 height 17
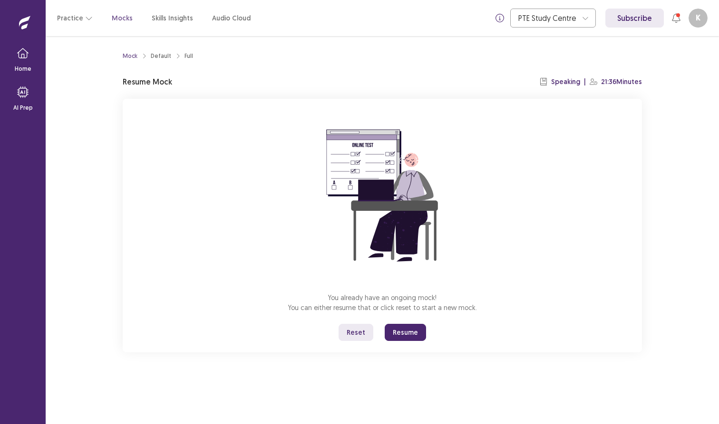
click at [409, 335] on button "Resume" at bounding box center [405, 332] width 41 height 17
click at [403, 335] on button "Resume" at bounding box center [405, 332] width 41 height 17
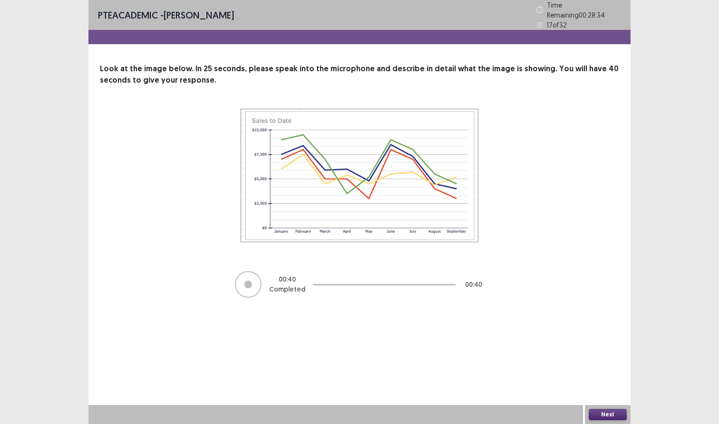
click at [607, 417] on button "Next" at bounding box center [607, 414] width 38 height 11
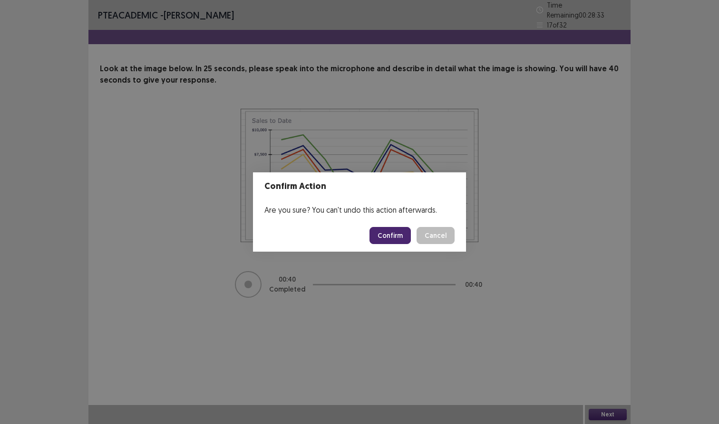
click at [399, 244] on button "Confirm" at bounding box center [389, 235] width 41 height 17
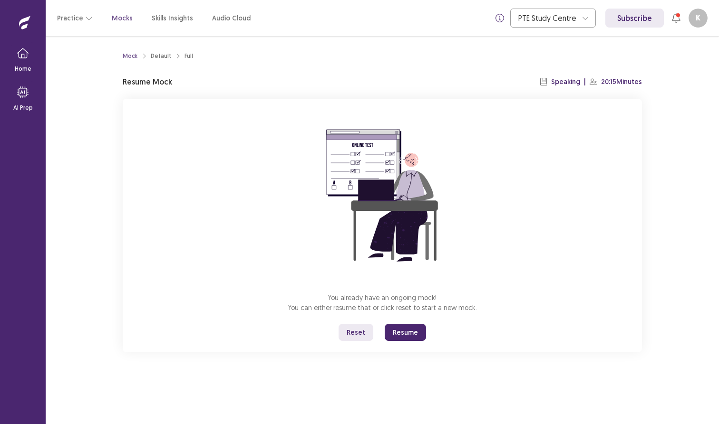
click at [413, 337] on button "Resume" at bounding box center [405, 332] width 41 height 17
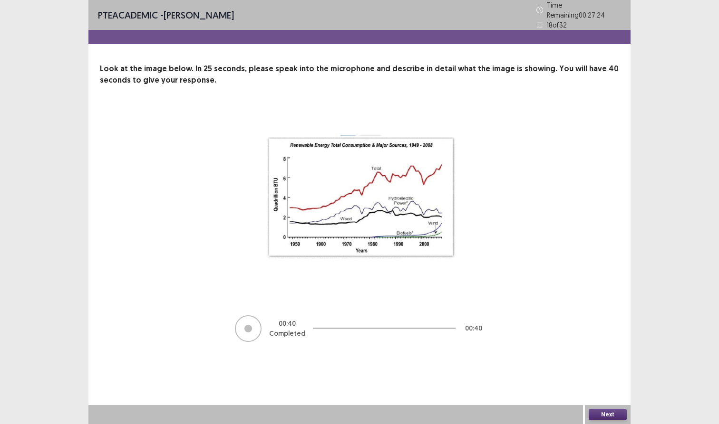
click at [593, 409] on div "Next" at bounding box center [608, 414] width 46 height 19
click at [594, 413] on button "Next" at bounding box center [607, 414] width 38 height 11
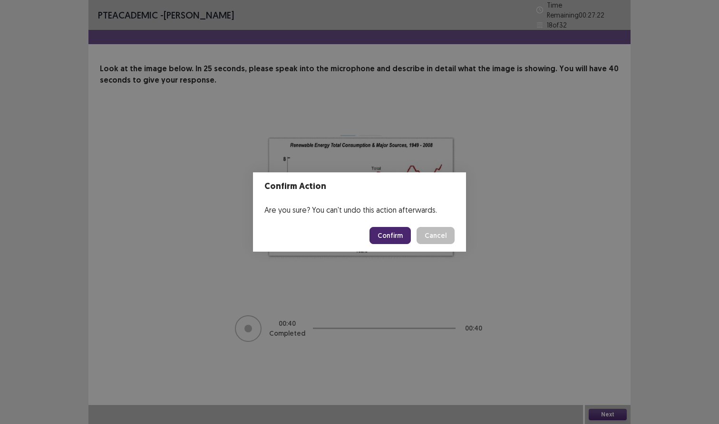
click at [393, 220] on footer "Confirm Cancel" at bounding box center [359, 236] width 213 height 32
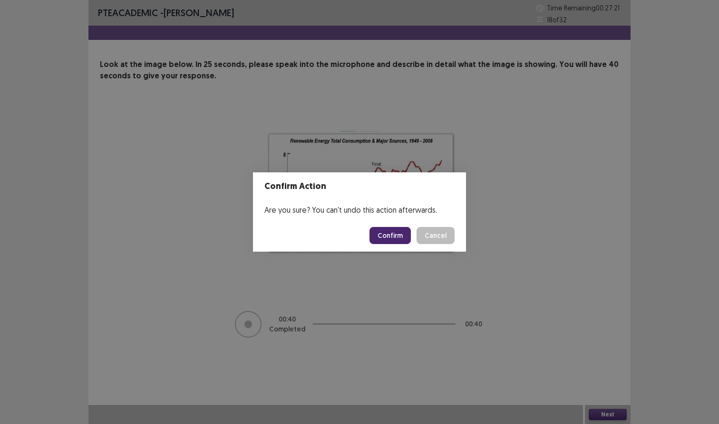
click at [393, 232] on button "Confirm" at bounding box center [389, 235] width 41 height 17
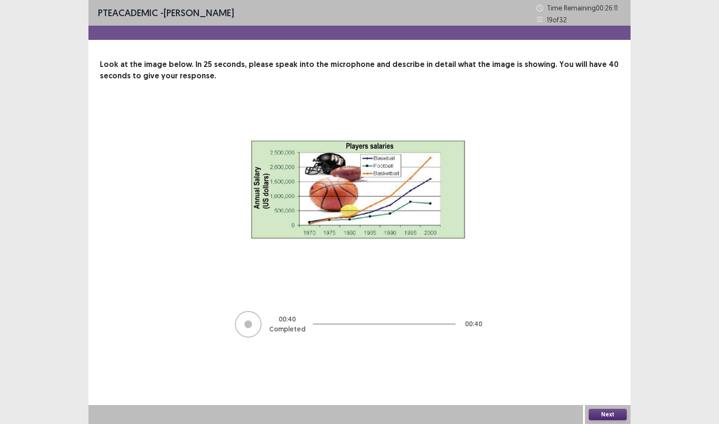
click at [608, 417] on button "Next" at bounding box center [607, 414] width 38 height 11
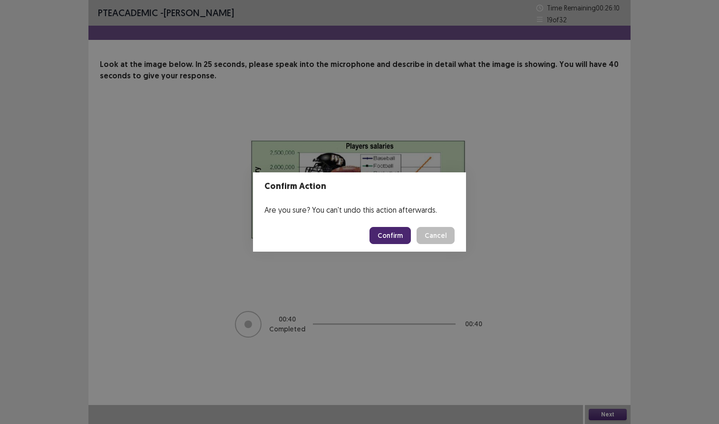
click at [401, 226] on footer "Confirm Cancel" at bounding box center [359, 236] width 213 height 32
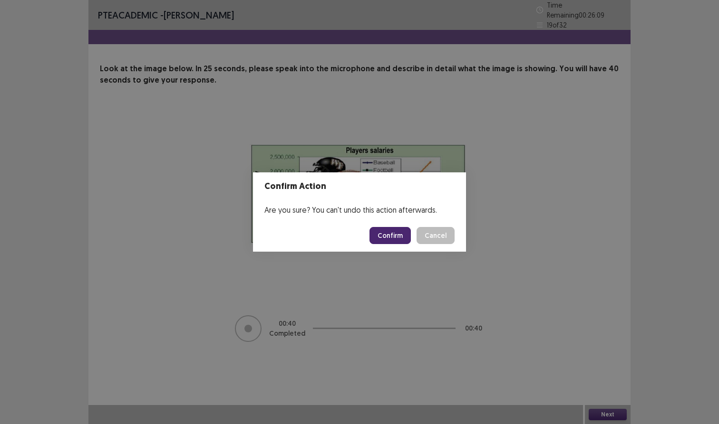
click at [401, 226] on footer "Confirm Cancel" at bounding box center [359, 236] width 213 height 32
click at [401, 234] on button "Confirm" at bounding box center [389, 235] width 41 height 17
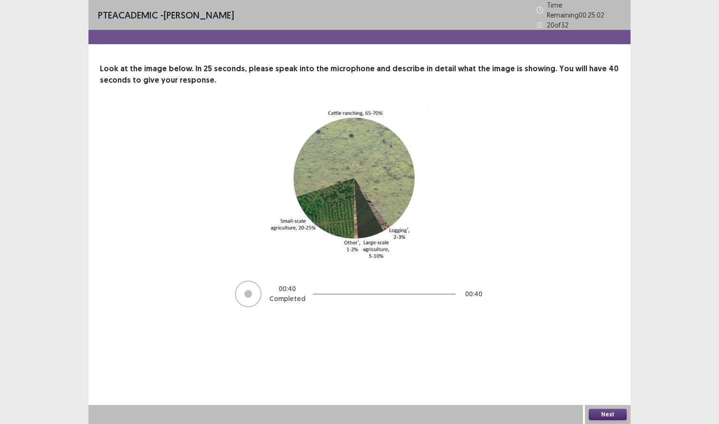
click at [618, 413] on button "Next" at bounding box center [607, 414] width 38 height 11
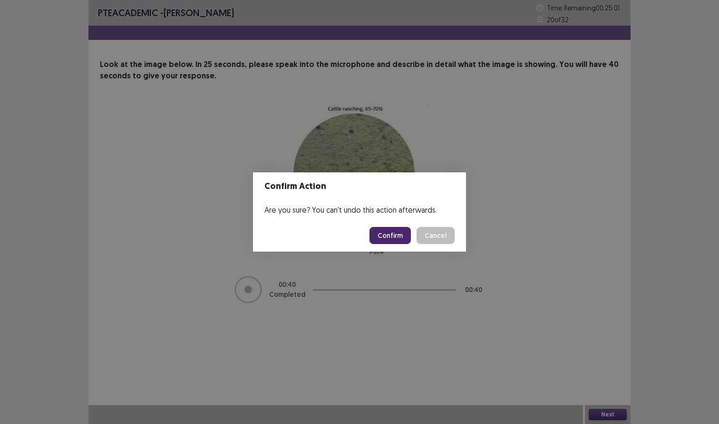
click at [373, 231] on button "Confirm" at bounding box center [389, 235] width 41 height 17
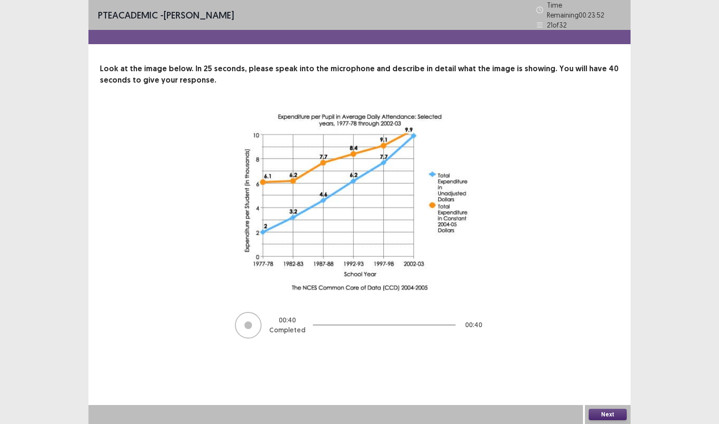
click at [596, 410] on button "Next" at bounding box center [607, 414] width 38 height 11
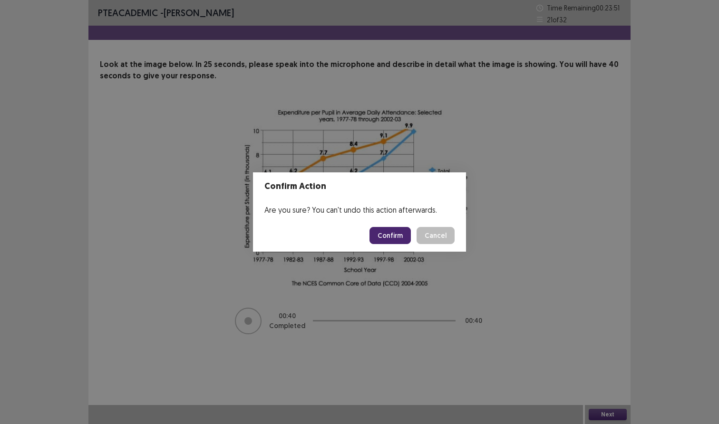
click at [398, 223] on footer "Confirm Cancel" at bounding box center [359, 236] width 213 height 32
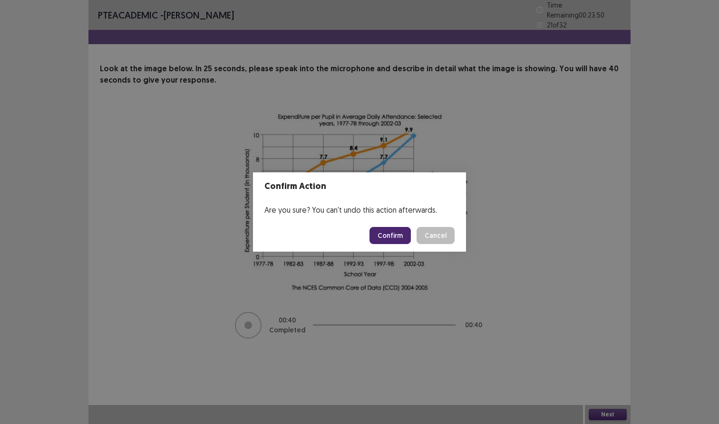
click at [396, 231] on button "Confirm" at bounding box center [389, 235] width 41 height 17
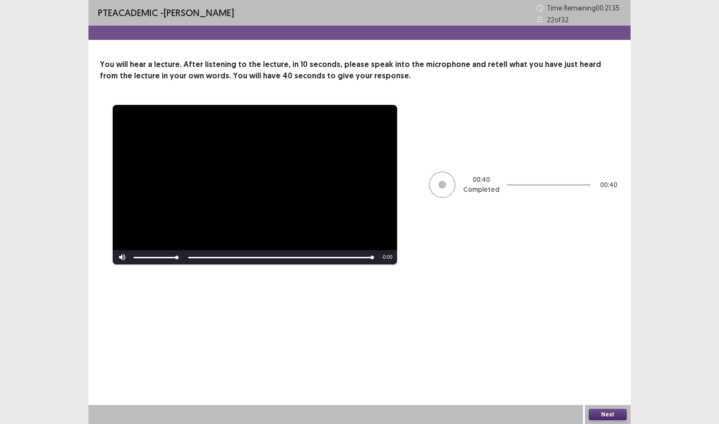
click at [621, 412] on button "Next" at bounding box center [607, 414] width 38 height 11
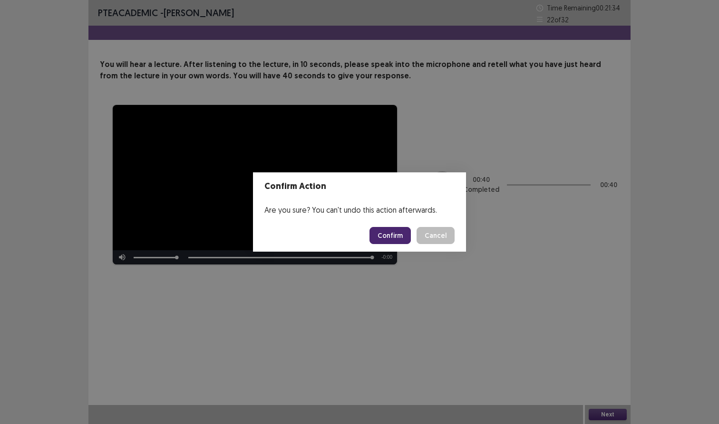
click at [391, 231] on button "Confirm" at bounding box center [389, 235] width 41 height 17
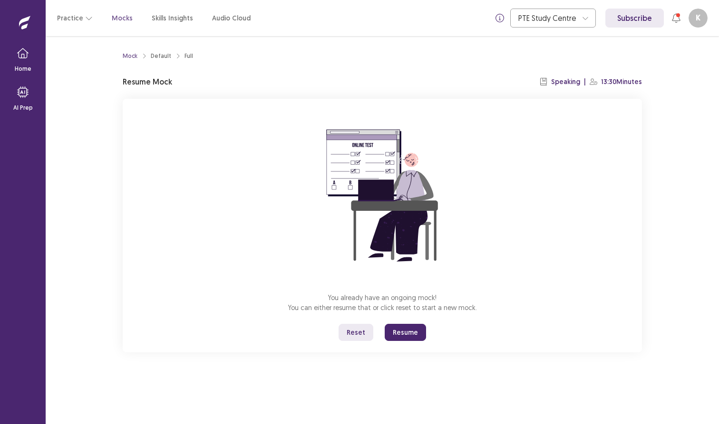
click at [395, 328] on button "Resume" at bounding box center [405, 332] width 41 height 17
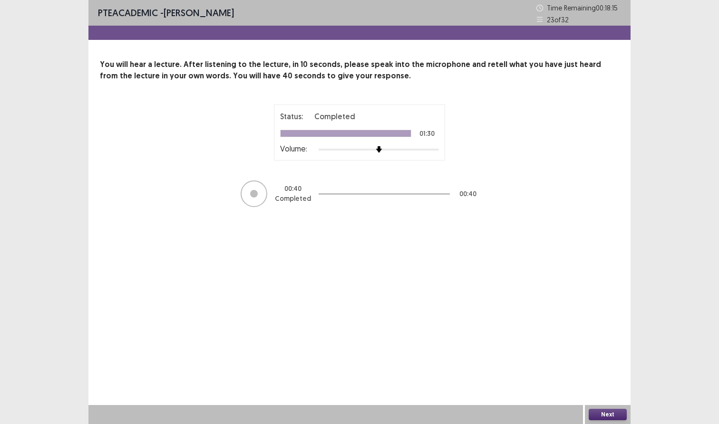
click at [620, 413] on button "Next" at bounding box center [607, 414] width 38 height 11
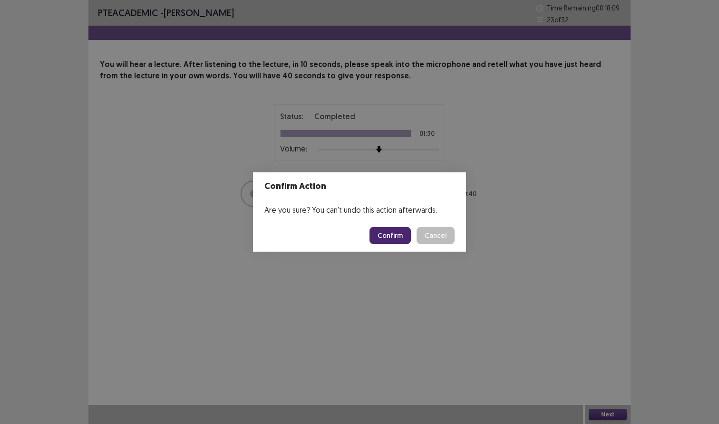
click at [389, 239] on button "Confirm" at bounding box center [389, 235] width 41 height 17
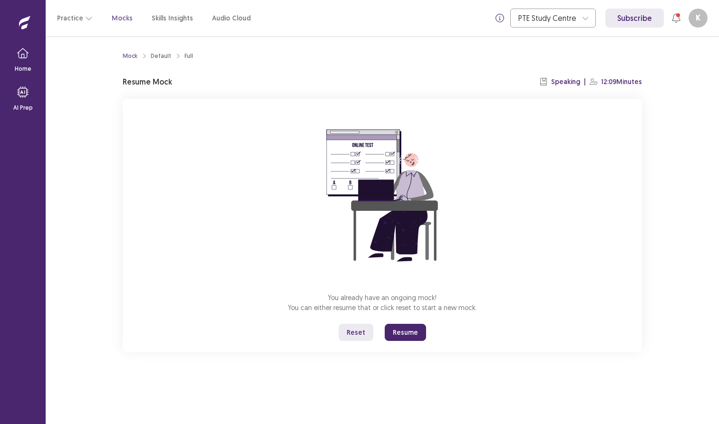
click at [404, 329] on button "Resume" at bounding box center [405, 332] width 41 height 17
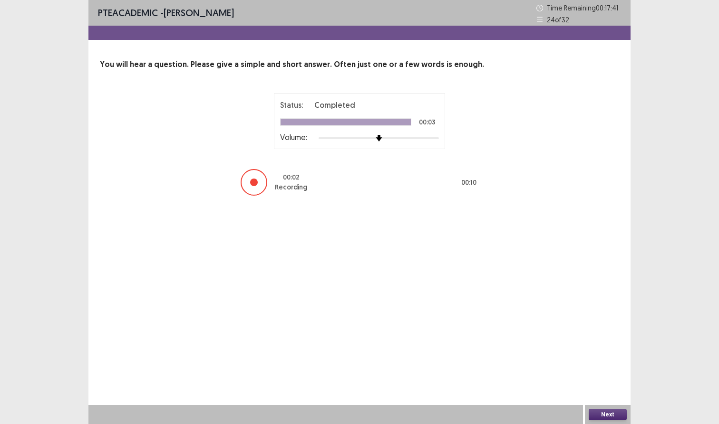
click at [609, 407] on div "Next" at bounding box center [608, 414] width 46 height 19
click at [609, 413] on button "Next" at bounding box center [607, 414] width 38 height 11
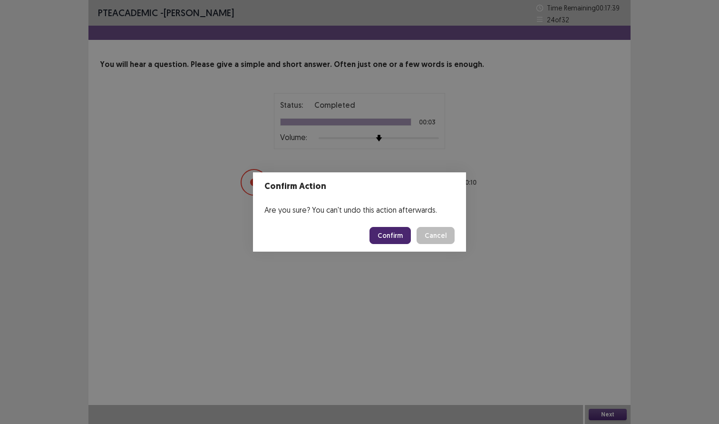
click at [395, 244] on button "Confirm" at bounding box center [389, 235] width 41 height 17
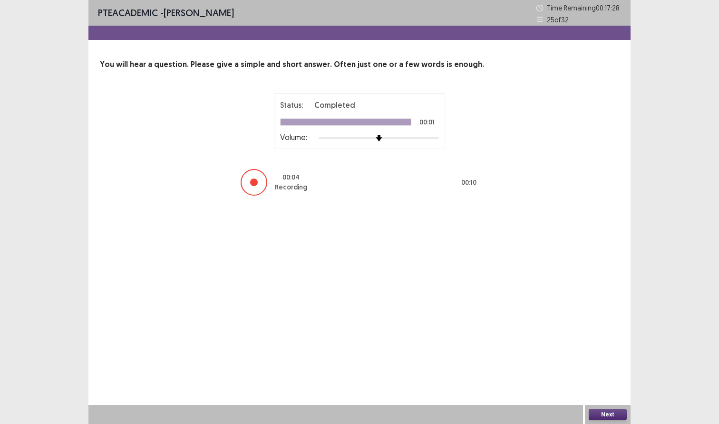
click at [595, 418] on button "Next" at bounding box center [607, 414] width 38 height 11
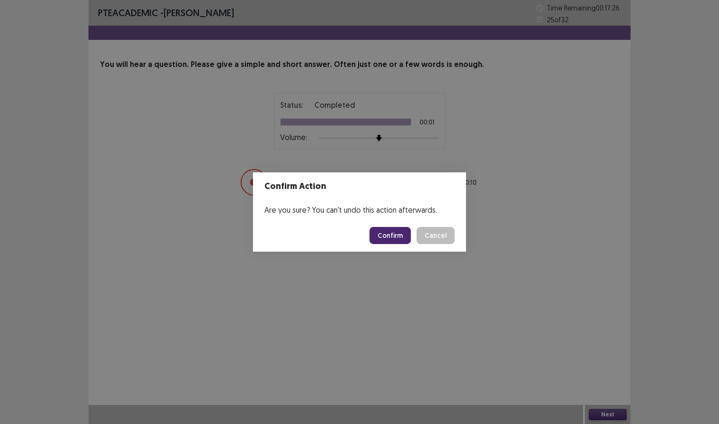
click at [436, 235] on button "Cancel" at bounding box center [435, 235] width 38 height 17
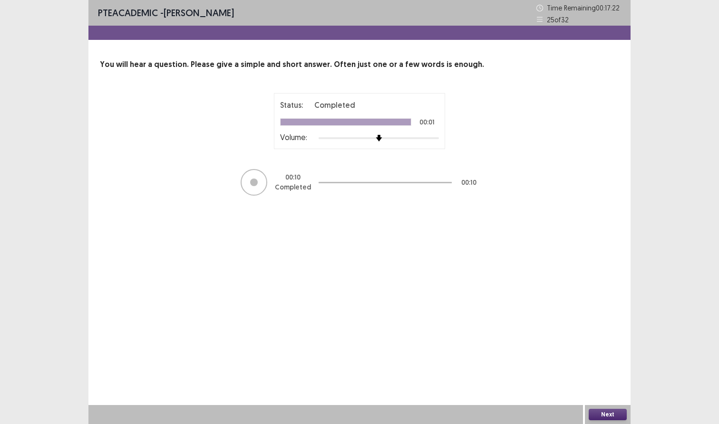
click at [603, 410] on button "Next" at bounding box center [607, 414] width 38 height 11
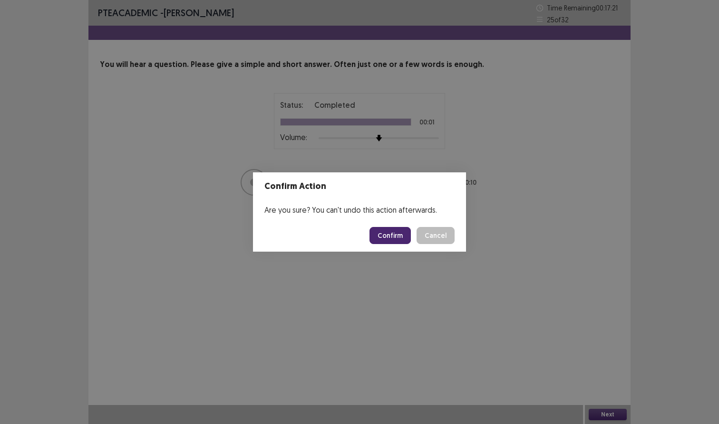
click at [391, 239] on button "Confirm" at bounding box center [389, 235] width 41 height 17
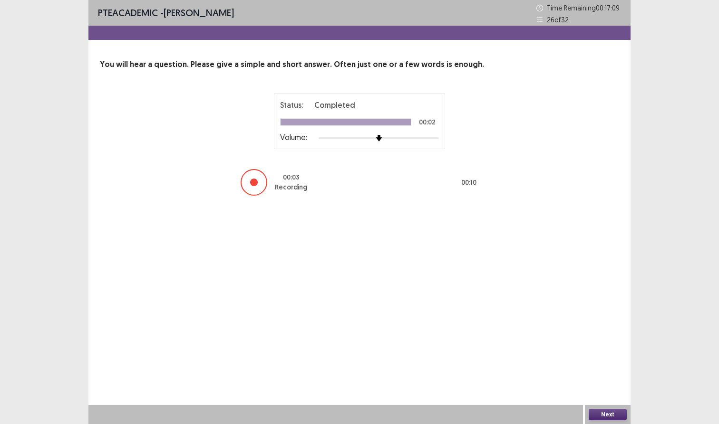
click at [601, 412] on button "Next" at bounding box center [607, 414] width 38 height 11
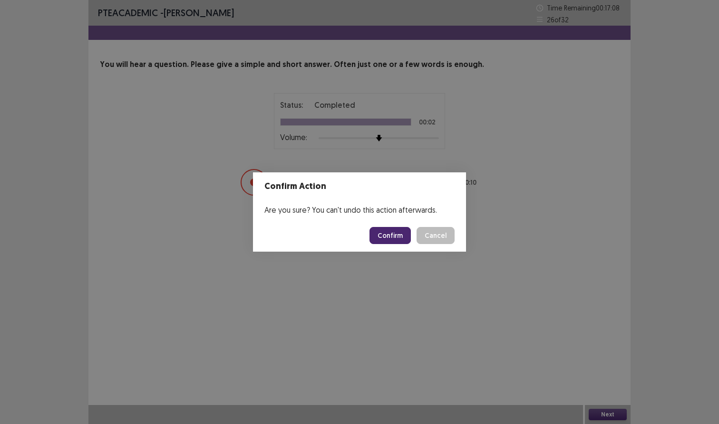
click at [395, 230] on button "Confirm" at bounding box center [389, 235] width 41 height 17
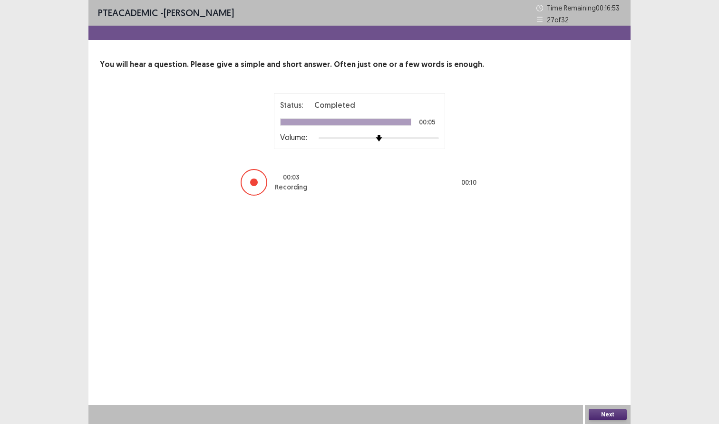
click at [613, 416] on button "Next" at bounding box center [607, 414] width 38 height 11
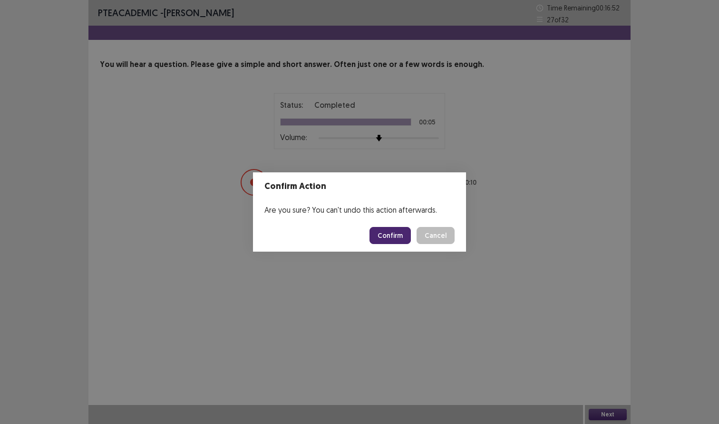
click at [396, 227] on footer "Confirm Cancel" at bounding box center [359, 236] width 213 height 32
click at [395, 235] on button "Confirm" at bounding box center [389, 235] width 41 height 17
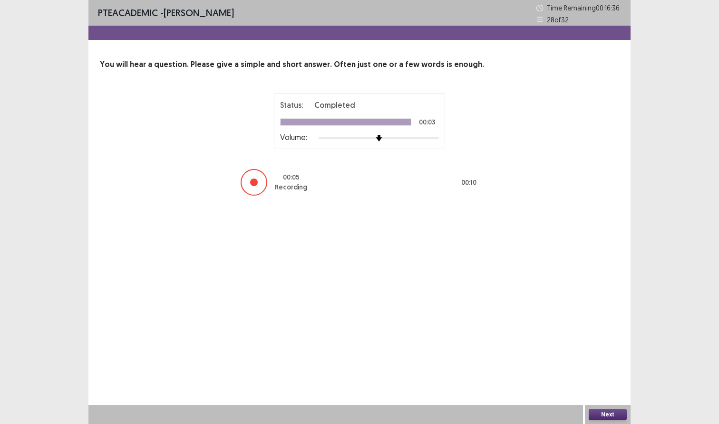
click at [602, 413] on button "Next" at bounding box center [607, 414] width 38 height 11
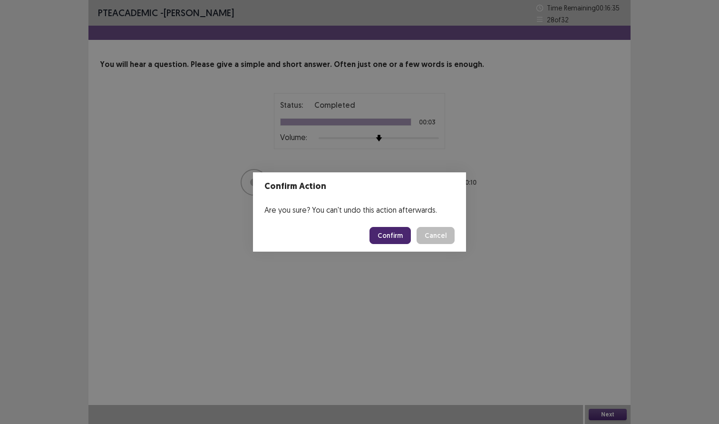
click at [385, 229] on button "Confirm" at bounding box center [389, 235] width 41 height 17
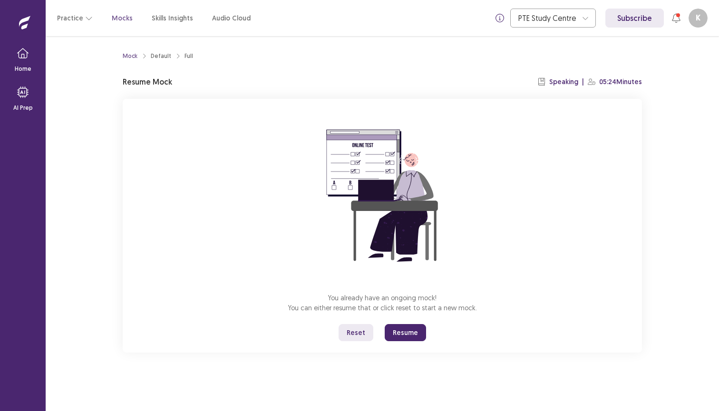
click at [406, 334] on button "Resume" at bounding box center [405, 332] width 41 height 17
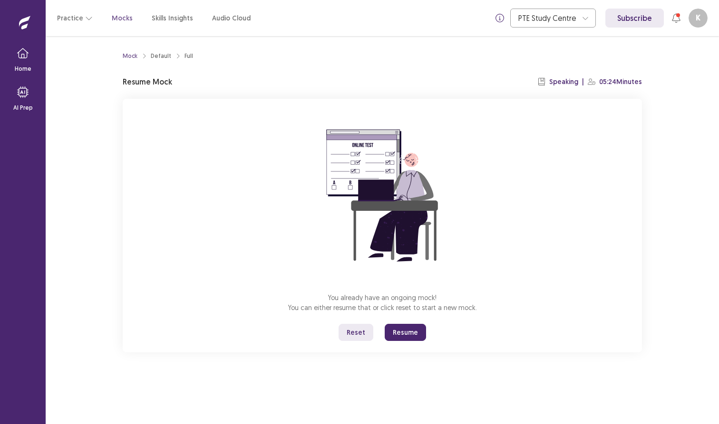
click at [397, 325] on button "Resume" at bounding box center [405, 332] width 41 height 17
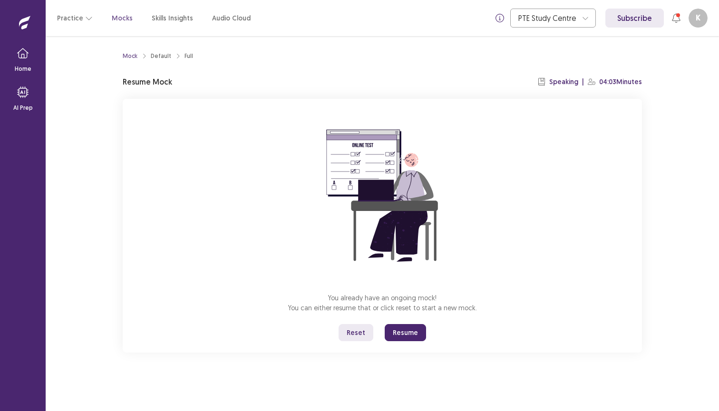
click at [407, 329] on button "Resume" at bounding box center [405, 332] width 41 height 17
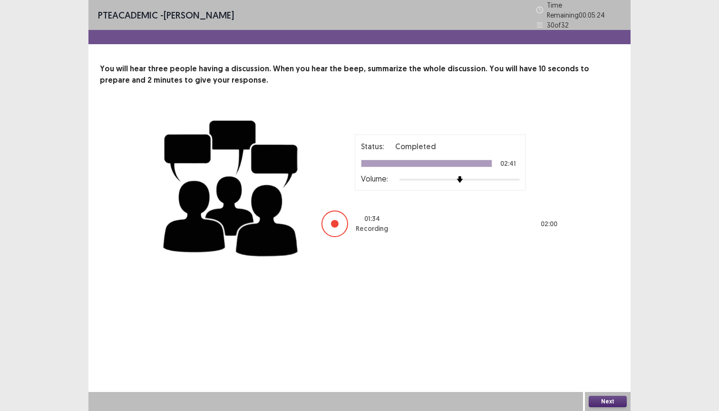
click at [604, 405] on button "Next" at bounding box center [607, 401] width 38 height 11
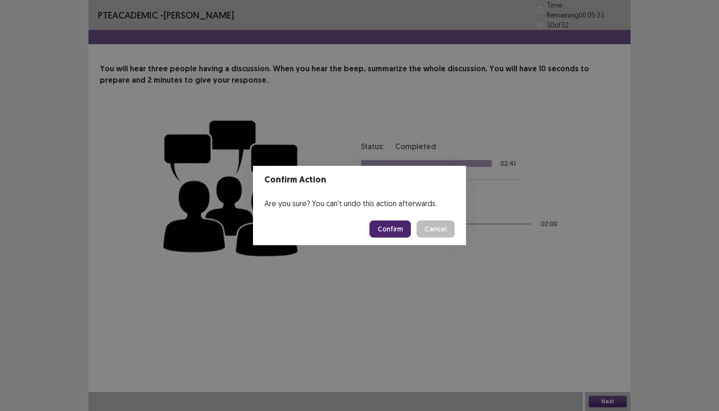
click at [394, 234] on button "Confirm" at bounding box center [389, 229] width 41 height 17
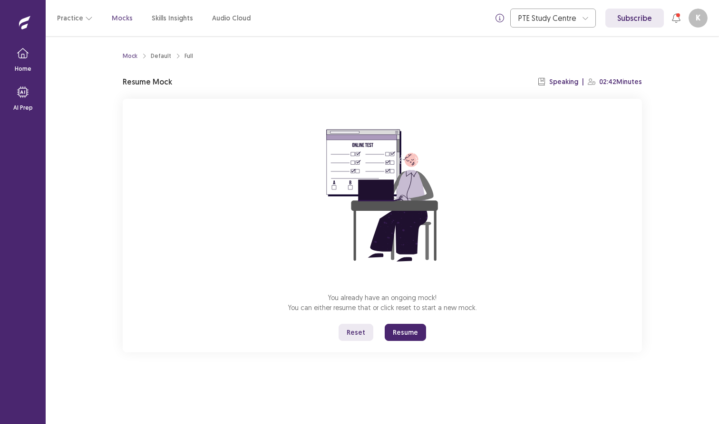
click at [415, 339] on button "Resume" at bounding box center [405, 332] width 41 height 17
click at [407, 338] on button "Resume" at bounding box center [405, 332] width 41 height 17
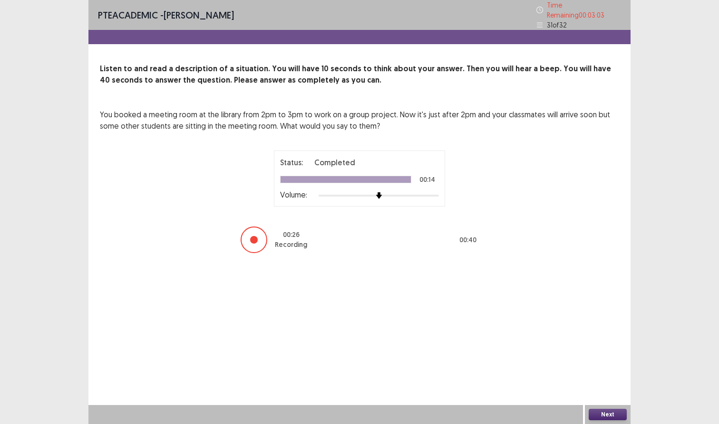
click at [593, 416] on button "Next" at bounding box center [607, 414] width 38 height 11
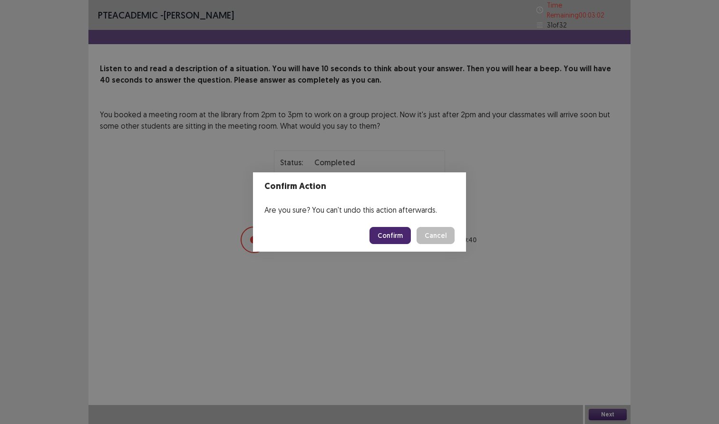
click at [386, 243] on button "Confirm" at bounding box center [389, 235] width 41 height 17
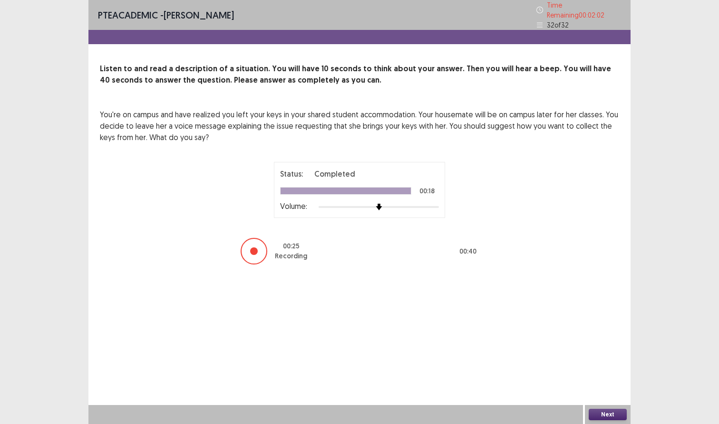
click at [596, 412] on button "Next" at bounding box center [607, 414] width 38 height 11
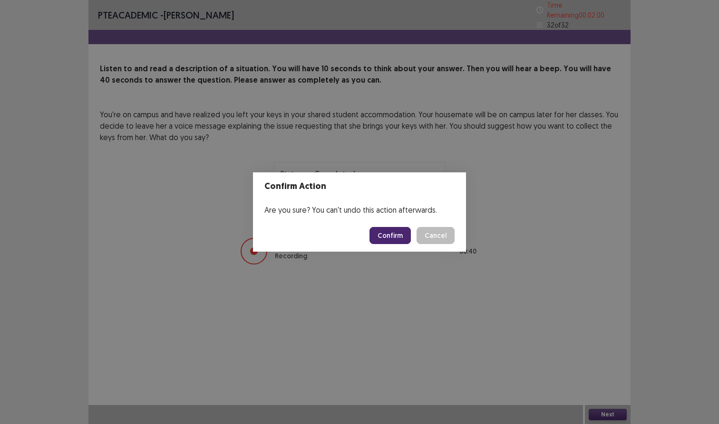
click at [404, 237] on button "Confirm" at bounding box center [389, 235] width 41 height 17
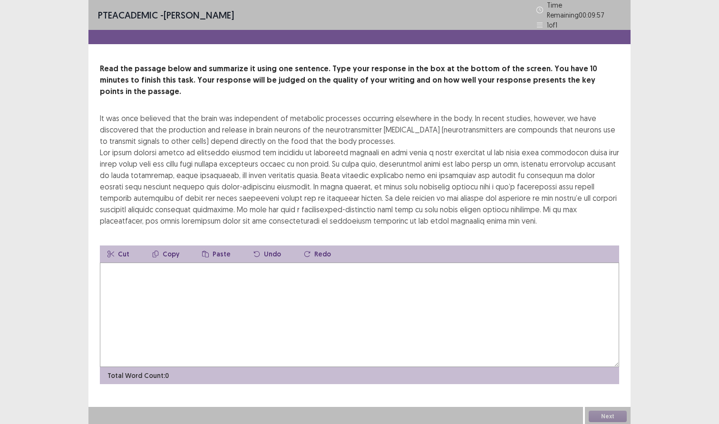
click at [346, 305] on textarea at bounding box center [359, 315] width 519 height 105
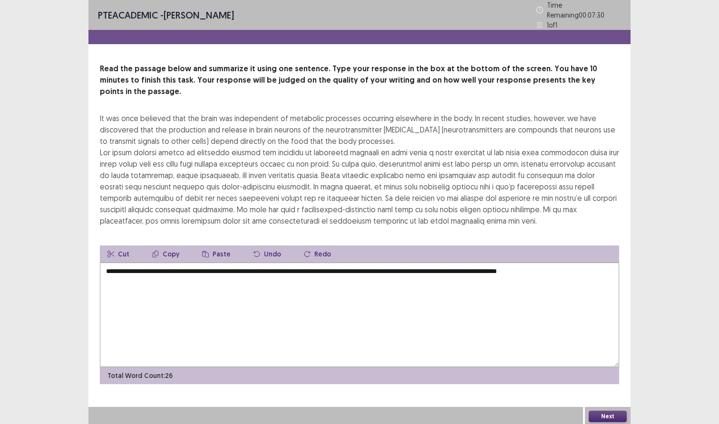
type textarea "**********"
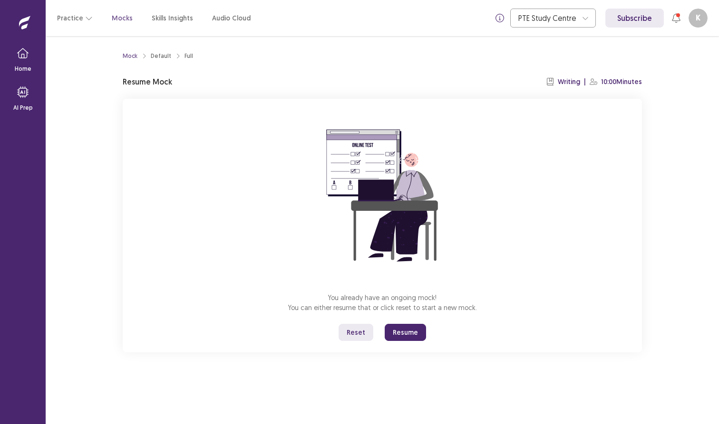
click at [338, 333] on div "You already have an ongoing mock! You can either resume that or click reset to …" at bounding box center [382, 226] width 519 height 254
click at [350, 335] on button "Reset" at bounding box center [355, 332] width 35 height 17
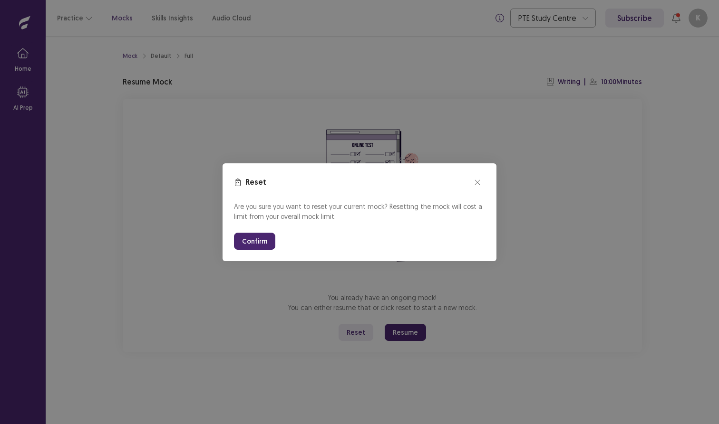
click at [255, 239] on button "Confirm" at bounding box center [254, 241] width 41 height 17
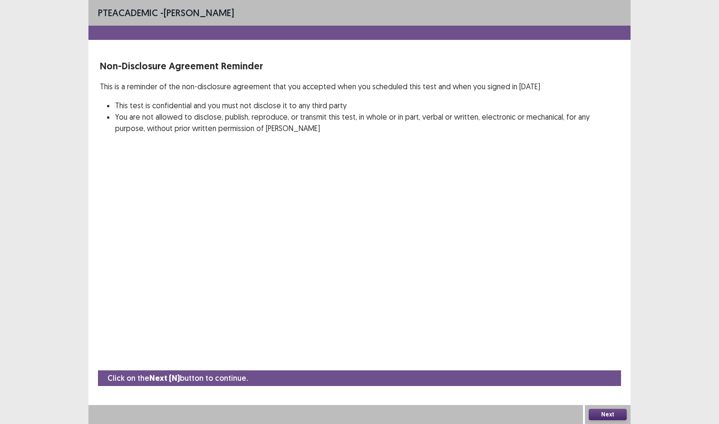
click at [599, 408] on div "Next" at bounding box center [608, 414] width 46 height 19
click at [599, 413] on button "Next" at bounding box center [607, 414] width 38 height 11
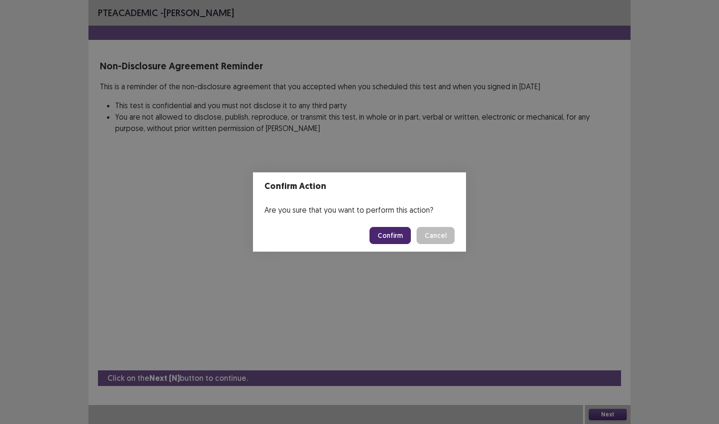
click at [404, 256] on div "Confirm Action Are you sure that you want to perform this action? Confirm Cancel" at bounding box center [359, 212] width 719 height 424
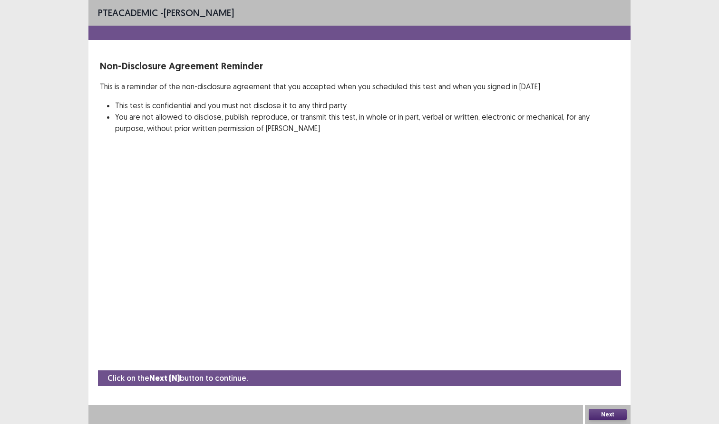
click at [399, 245] on div "PTE academic - Kenneth reyes Non-Disclosure Agreement Reminder This is a remind…" at bounding box center [359, 212] width 542 height 424
click at [606, 407] on div "Next" at bounding box center [608, 414] width 46 height 19
click at [605, 418] on button "Next" at bounding box center [607, 414] width 38 height 11
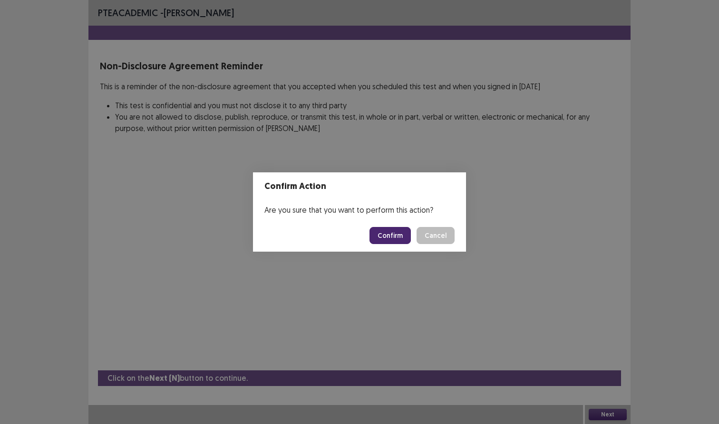
click at [399, 235] on button "Confirm" at bounding box center [389, 235] width 41 height 17
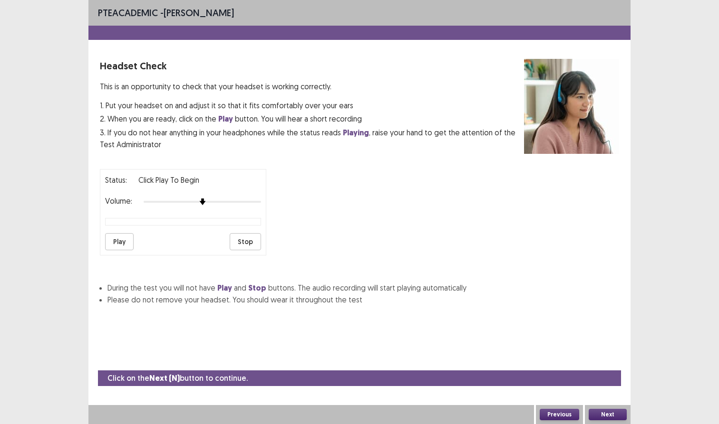
click at [116, 233] on button "Play" at bounding box center [119, 241] width 29 height 17
click at [246, 236] on button "Stop" at bounding box center [245, 241] width 31 height 17
click at [627, 414] on div "Next" at bounding box center [608, 414] width 46 height 19
click at [605, 414] on button "Next" at bounding box center [607, 414] width 38 height 11
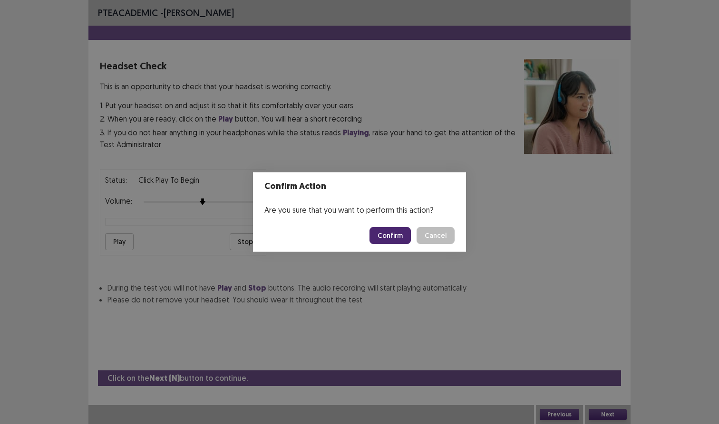
click at [392, 229] on button "Confirm" at bounding box center [389, 235] width 41 height 17
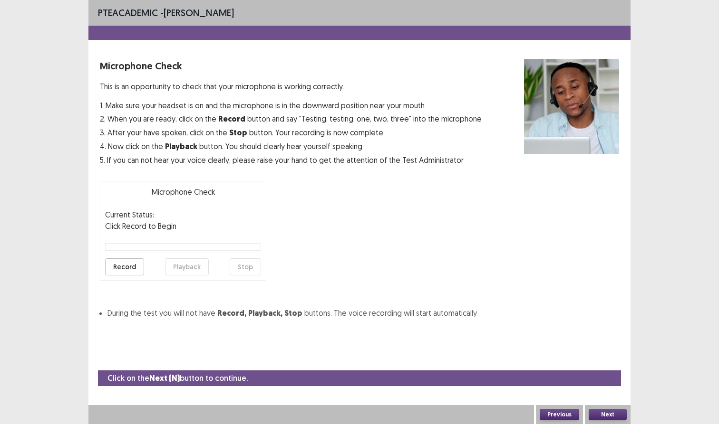
click at [125, 264] on button "Record" at bounding box center [124, 267] width 39 height 17
click at [244, 262] on button "Stop" at bounding box center [245, 267] width 31 height 17
click at [173, 265] on button "Playback" at bounding box center [187, 267] width 44 height 17
click at [602, 417] on button "Next" at bounding box center [607, 414] width 38 height 11
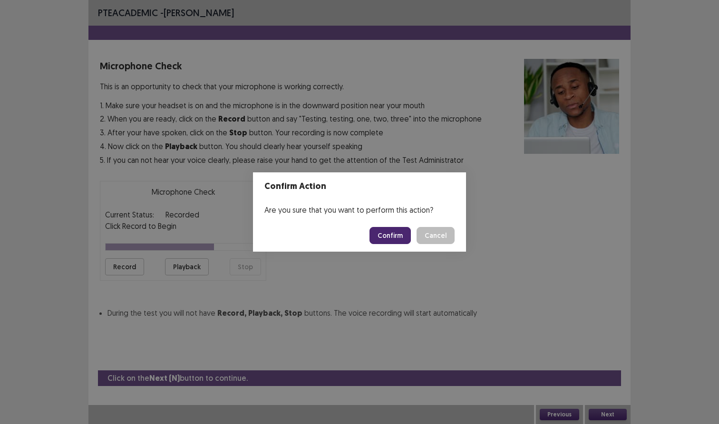
click at [383, 234] on button "Confirm" at bounding box center [389, 235] width 41 height 17
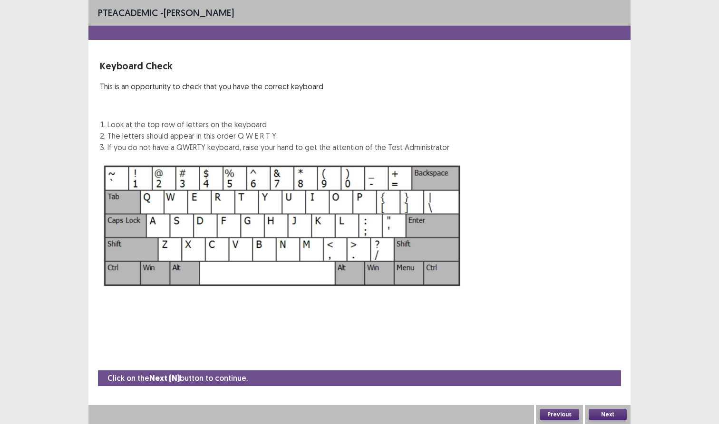
click at [600, 407] on div "Next" at bounding box center [608, 414] width 46 height 19
click at [600, 410] on button "Next" at bounding box center [607, 414] width 38 height 11
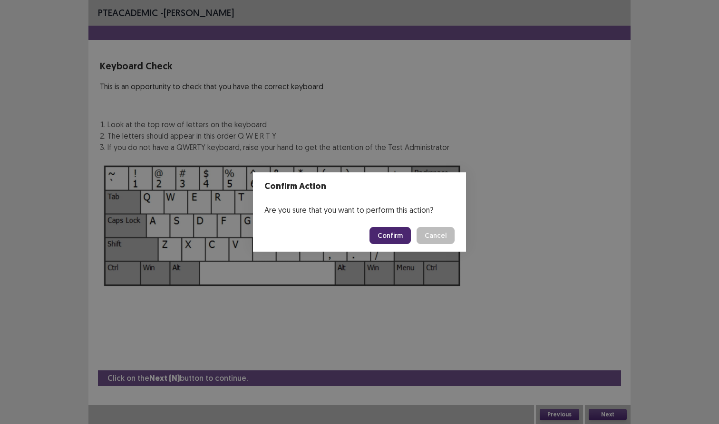
drag, startPoint x: 418, startPoint y: 230, endPoint x: 413, endPoint y: 230, distance: 5.7
click at [413, 230] on div "Confirm Cancel" at bounding box center [411, 235] width 85 height 17
click at [404, 230] on button "Confirm" at bounding box center [389, 235] width 41 height 17
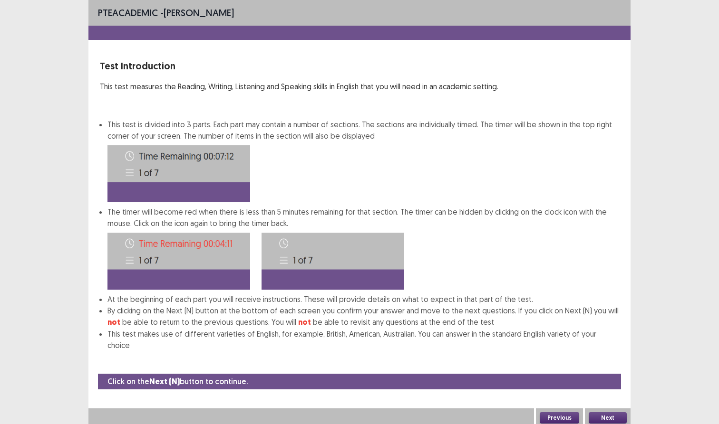
drag, startPoint x: 583, startPoint y: 407, endPoint x: 588, endPoint y: 407, distance: 5.2
click at [588, 409] on div "Previous Next" at bounding box center [359, 418] width 542 height 19
click at [596, 413] on button "Next" at bounding box center [607, 418] width 38 height 11
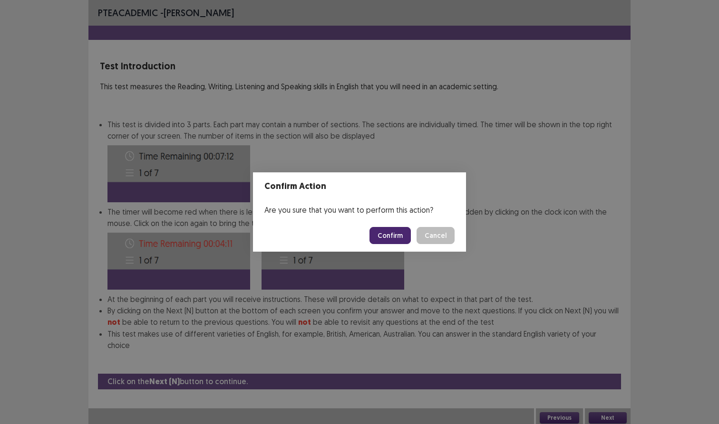
click at [390, 240] on button "Confirm" at bounding box center [389, 235] width 41 height 17
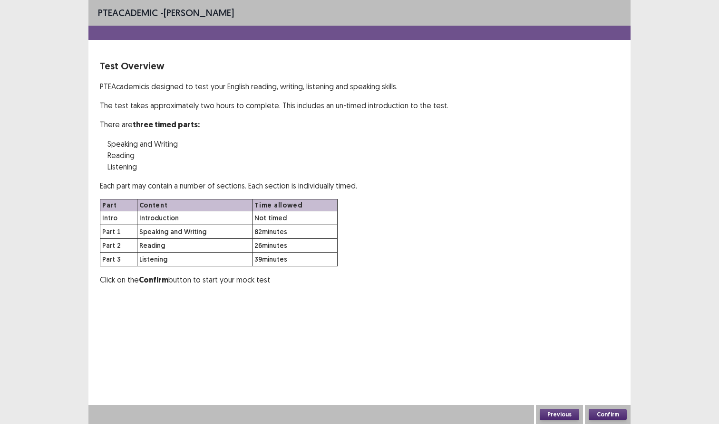
click at [608, 419] on button "Confirm" at bounding box center [607, 414] width 38 height 11
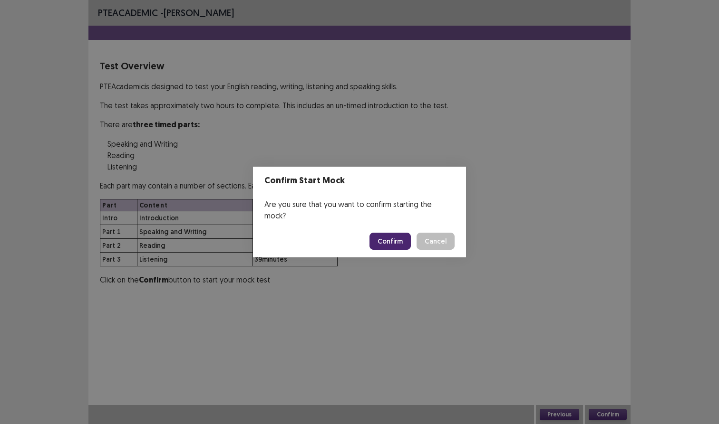
click at [385, 238] on button "Confirm" at bounding box center [389, 241] width 41 height 17
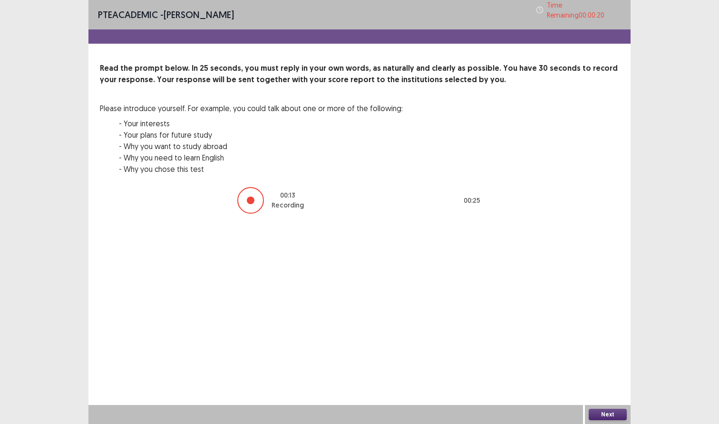
click at [608, 408] on div "Next" at bounding box center [608, 414] width 46 height 19
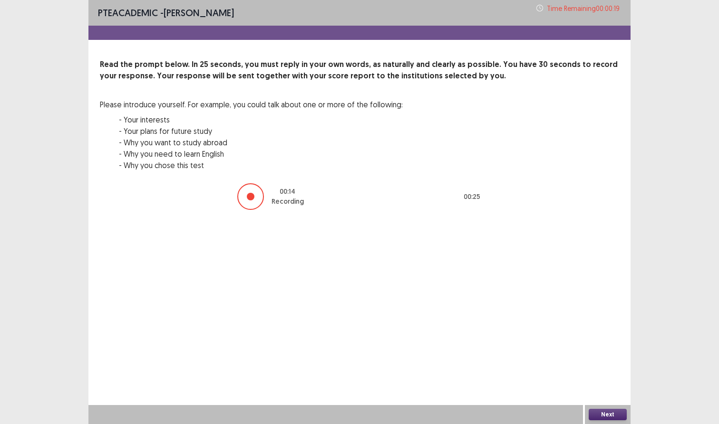
click at [608, 409] on div "Next" at bounding box center [608, 414] width 46 height 19
click at [606, 413] on button "Next" at bounding box center [607, 414] width 38 height 11
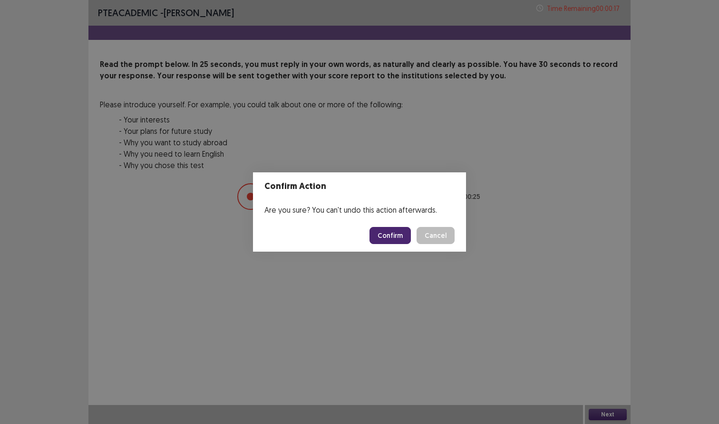
click at [415, 244] on div "Confirm Cancel" at bounding box center [411, 235] width 85 height 17
click at [404, 240] on button "Confirm" at bounding box center [389, 235] width 41 height 17
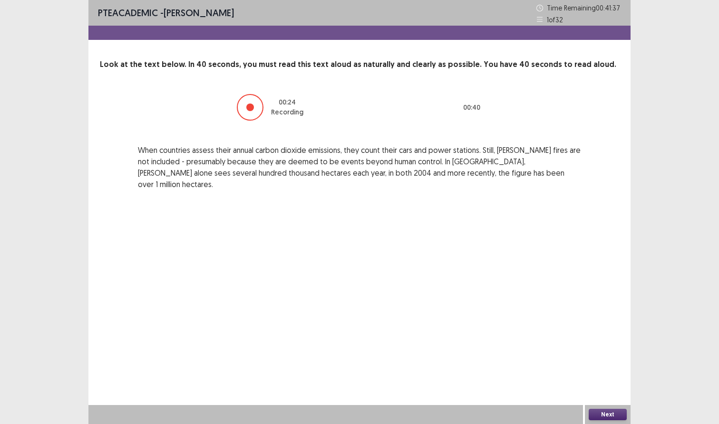
click at [585, 421] on div "Next" at bounding box center [608, 414] width 46 height 19
click at [593, 419] on button "Next" at bounding box center [607, 414] width 38 height 11
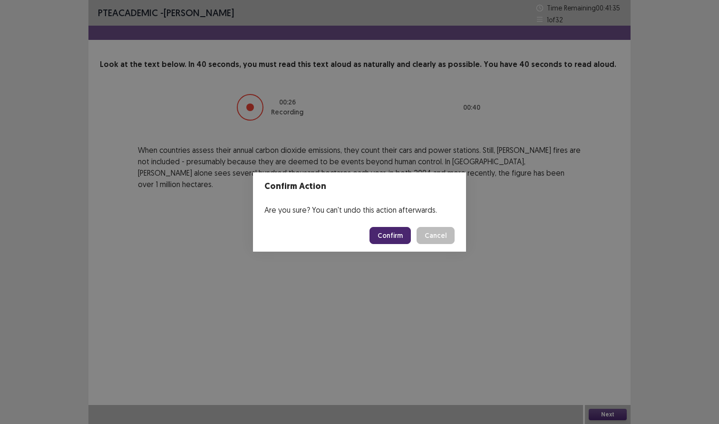
click at [381, 248] on footer "Confirm Cancel" at bounding box center [359, 236] width 213 height 32
click at [381, 243] on button "Confirm" at bounding box center [389, 235] width 41 height 17
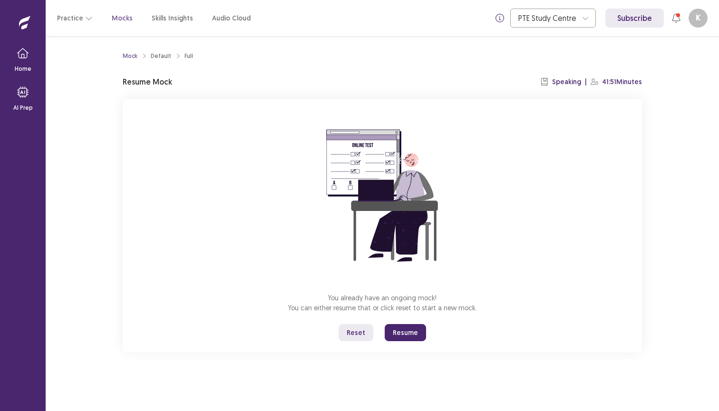
click at [408, 332] on button "Resume" at bounding box center [405, 332] width 41 height 17
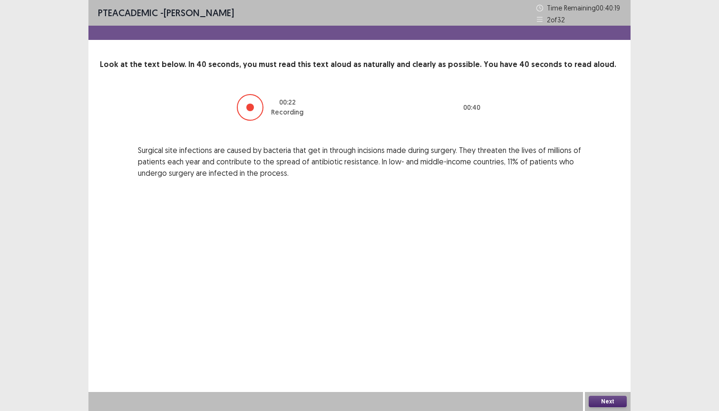
click at [624, 397] on button "Next" at bounding box center [607, 401] width 38 height 11
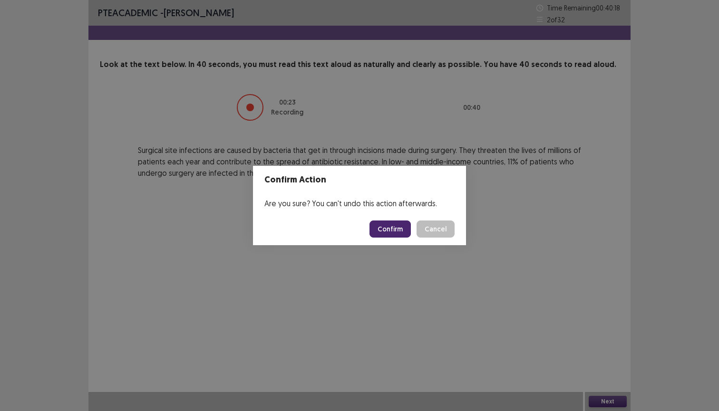
click at [394, 225] on button "Confirm" at bounding box center [389, 229] width 41 height 17
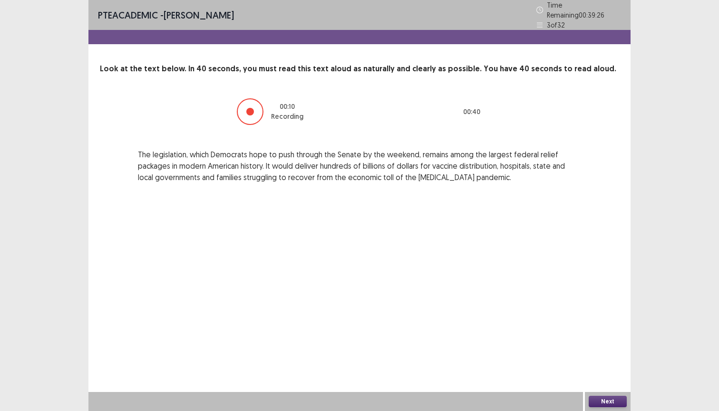
drag, startPoint x: 284, startPoint y: 167, endPoint x: 415, endPoint y: 173, distance: 131.3
click at [414, 173] on p "The legislation, which Democrats hope to push through the Senate by the weekend…" at bounding box center [359, 166] width 443 height 34
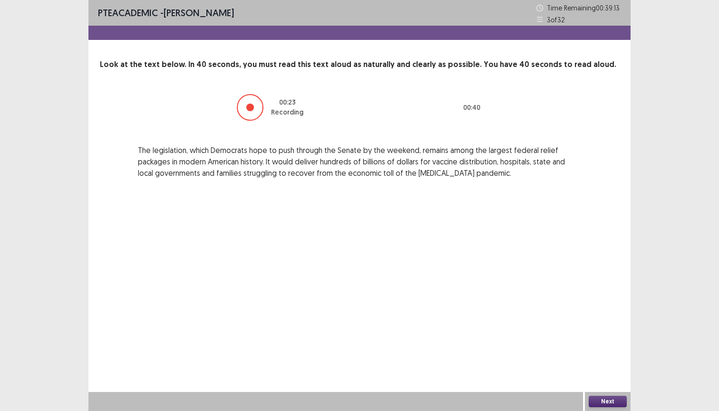
click at [602, 394] on div "Next" at bounding box center [608, 401] width 46 height 19
click at [601, 400] on button "Next" at bounding box center [607, 401] width 38 height 11
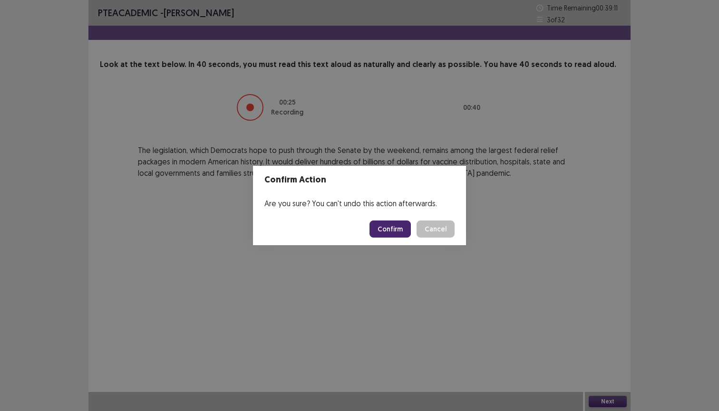
click at [399, 234] on button "Confirm" at bounding box center [389, 229] width 41 height 17
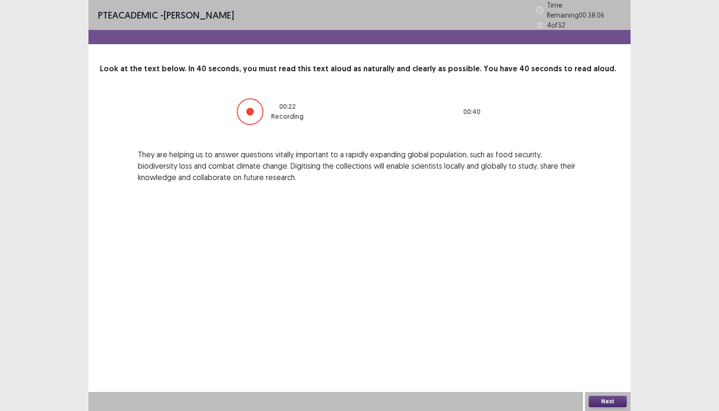
click at [612, 398] on button "Next" at bounding box center [607, 401] width 38 height 11
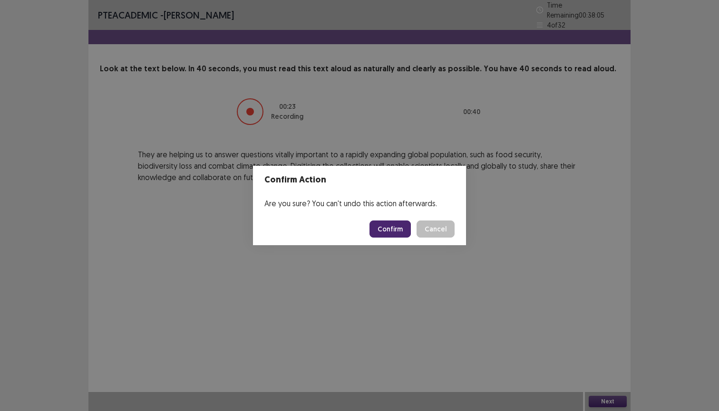
click at [400, 221] on button "Confirm" at bounding box center [389, 229] width 41 height 17
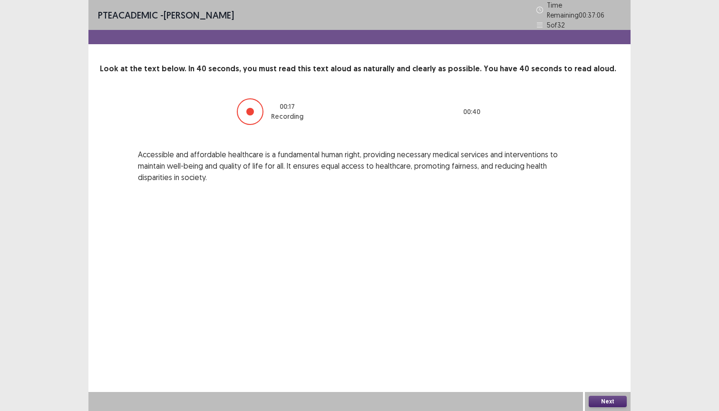
click at [606, 401] on button "Next" at bounding box center [607, 401] width 38 height 11
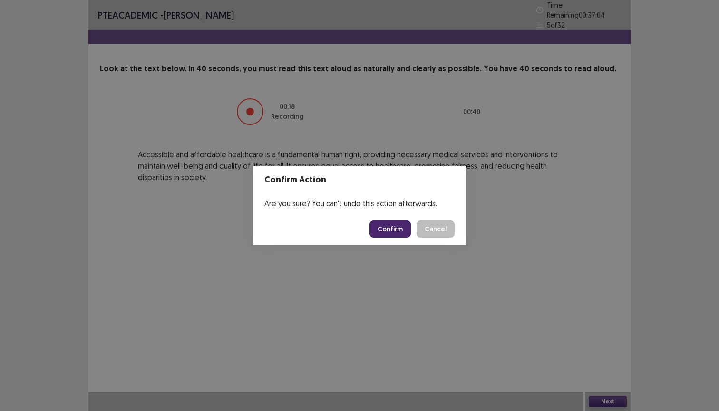
click at [385, 229] on button "Confirm" at bounding box center [389, 229] width 41 height 17
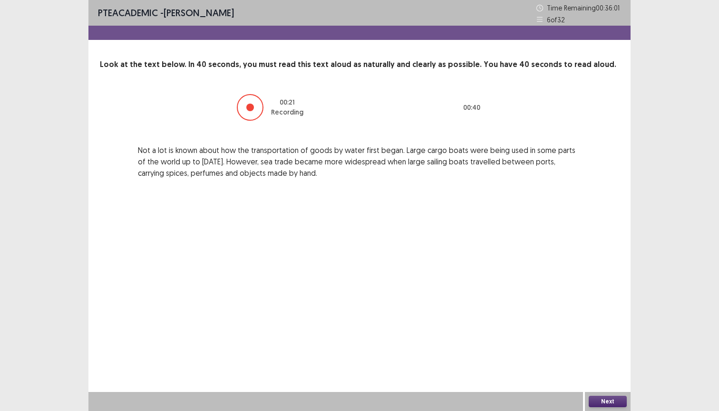
click at [622, 399] on button "Next" at bounding box center [607, 401] width 38 height 11
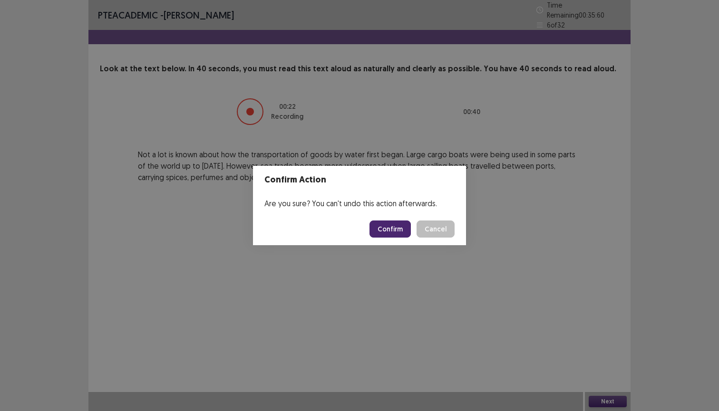
click at [387, 213] on footer "Confirm Cancel" at bounding box center [359, 229] width 213 height 32
click at [387, 227] on button "Confirm" at bounding box center [389, 229] width 41 height 17
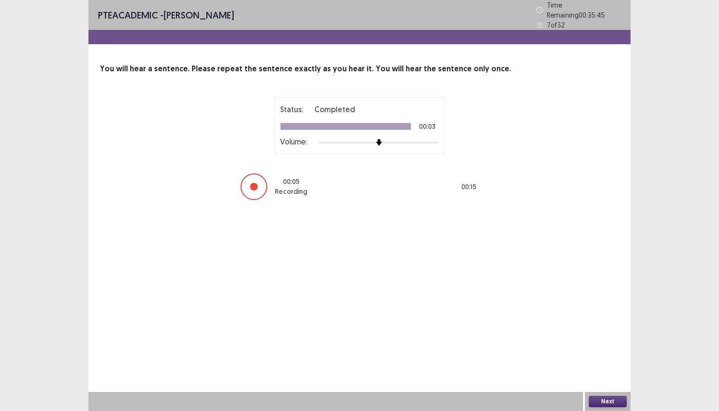
click at [605, 399] on button "Next" at bounding box center [607, 401] width 38 height 11
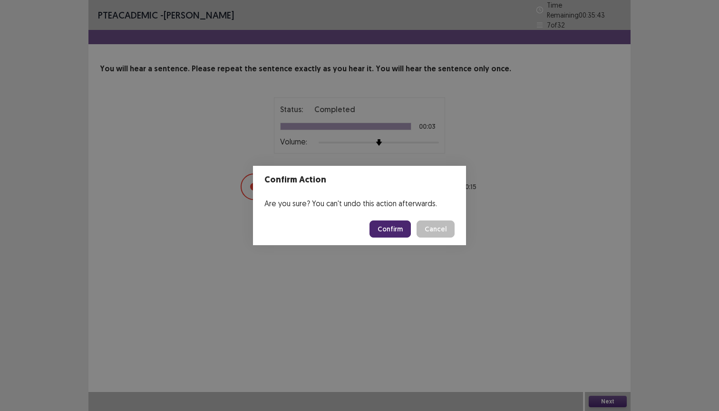
click at [392, 225] on button "Confirm" at bounding box center [389, 229] width 41 height 17
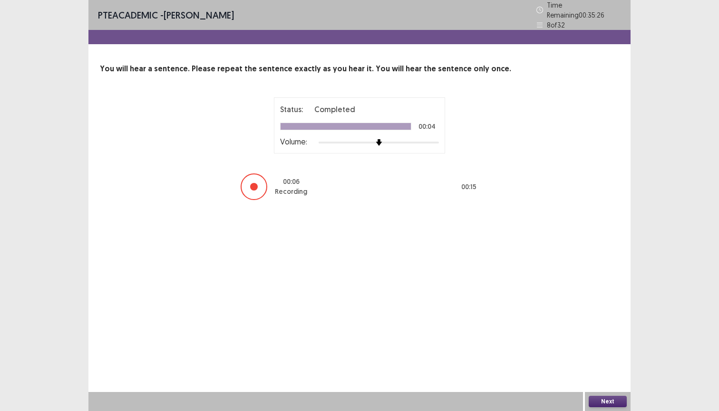
click at [610, 406] on button "Next" at bounding box center [607, 401] width 38 height 11
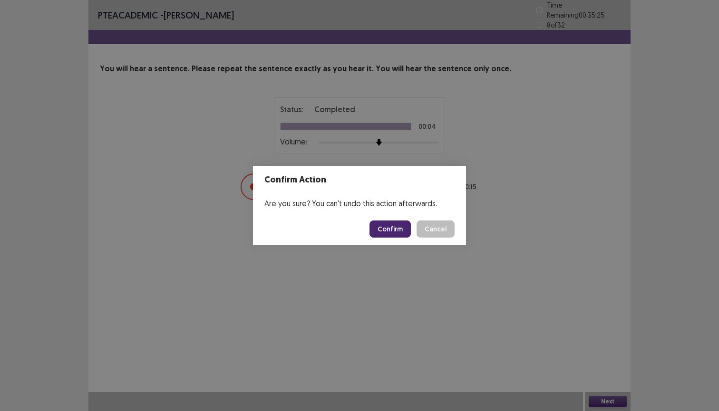
click at [400, 231] on button "Confirm" at bounding box center [389, 229] width 41 height 17
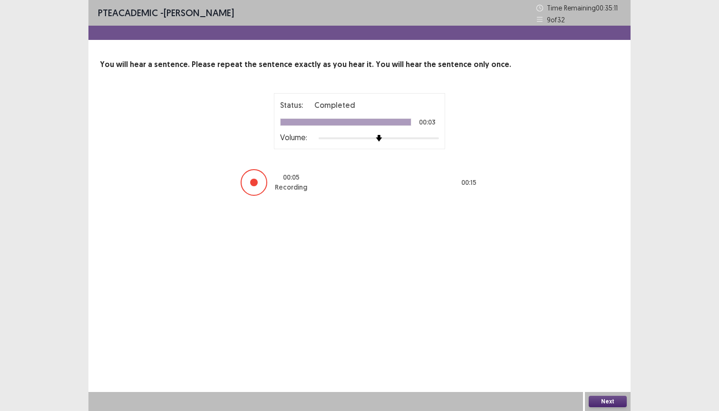
drag, startPoint x: 522, startPoint y: 372, endPoint x: 597, endPoint y: 401, distance: 80.3
click at [597, 401] on div "PTE academic - [PERSON_NAME] Time Remaining 00 : 35 : 11 9 of 32 You will hear …" at bounding box center [359, 205] width 542 height 411
click at [597, 401] on button "Next" at bounding box center [607, 401] width 38 height 11
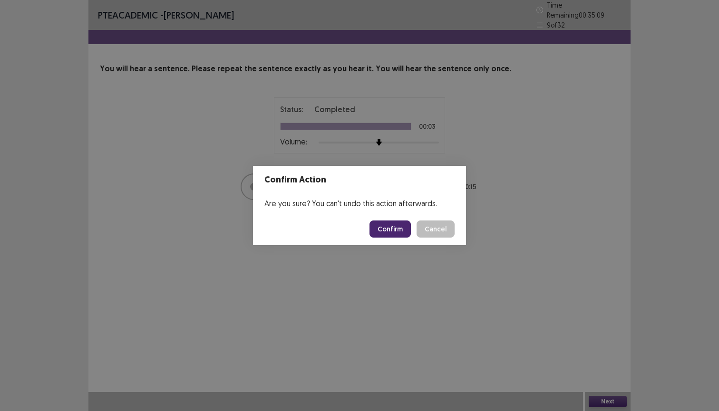
click at [387, 231] on button "Confirm" at bounding box center [389, 229] width 41 height 17
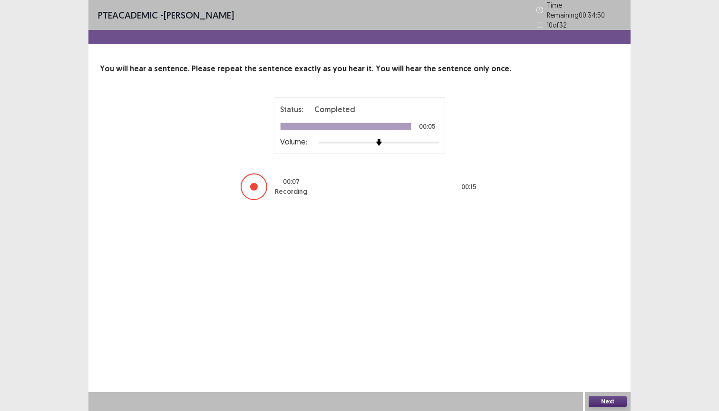
click at [591, 393] on div "Next" at bounding box center [608, 401] width 46 height 19
click at [596, 403] on button "Next" at bounding box center [607, 401] width 38 height 11
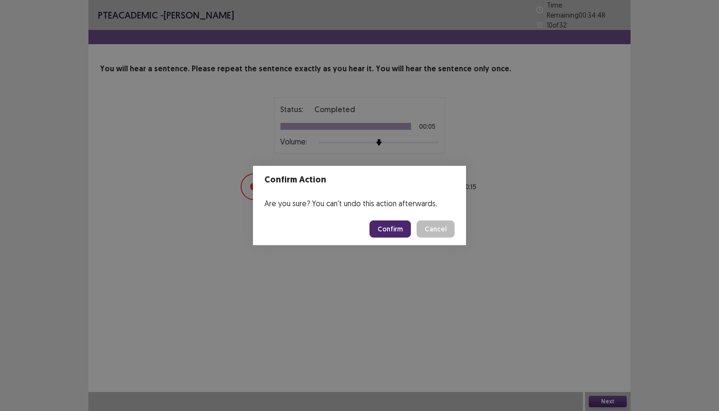
drag, startPoint x: 415, startPoint y: 242, endPoint x: 406, endPoint y: 235, distance: 11.8
click at [406, 235] on footer "Confirm Cancel" at bounding box center [359, 229] width 213 height 32
click at [406, 235] on button "Confirm" at bounding box center [389, 229] width 41 height 17
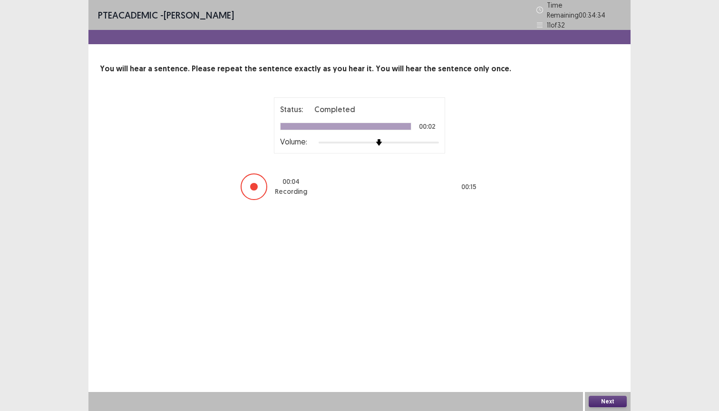
click at [611, 394] on div "Next" at bounding box center [608, 401] width 46 height 19
click at [610, 399] on button "Next" at bounding box center [607, 401] width 38 height 11
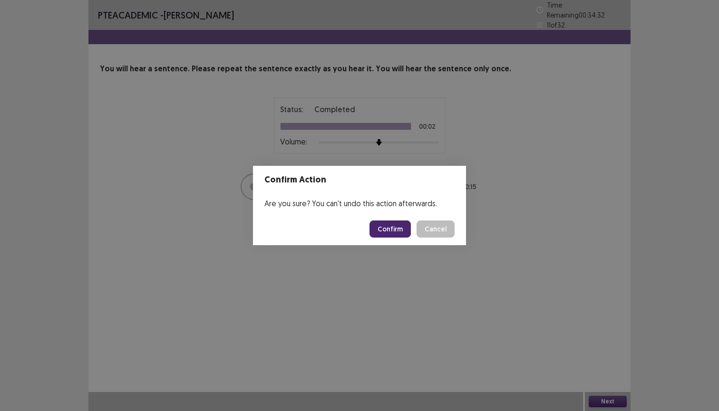
click at [397, 237] on button "Confirm" at bounding box center [389, 229] width 41 height 17
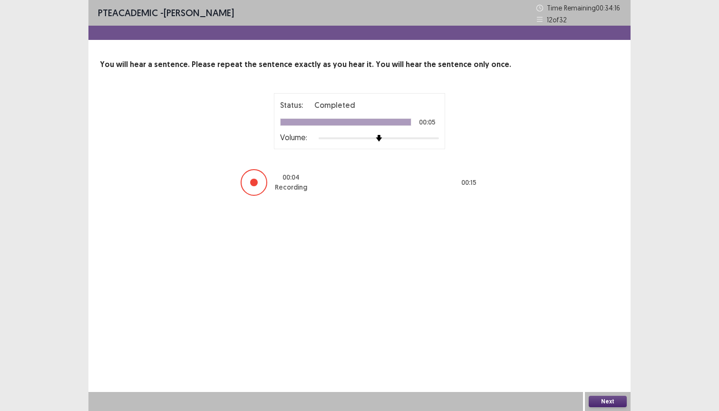
click at [621, 394] on div "Next" at bounding box center [608, 401] width 46 height 19
click at [618, 396] on button "Next" at bounding box center [607, 401] width 38 height 11
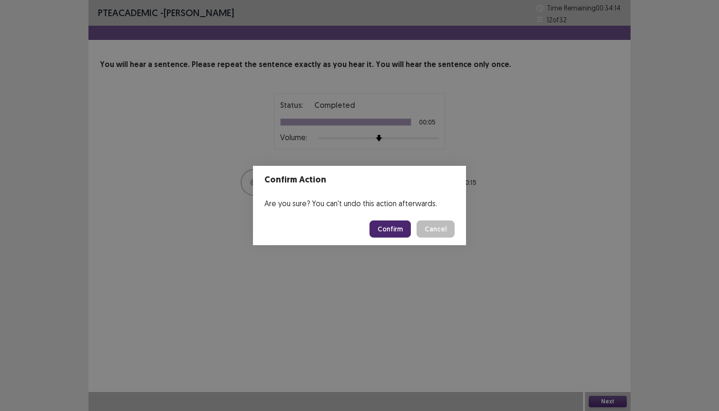
click at [394, 234] on button "Confirm" at bounding box center [389, 229] width 41 height 17
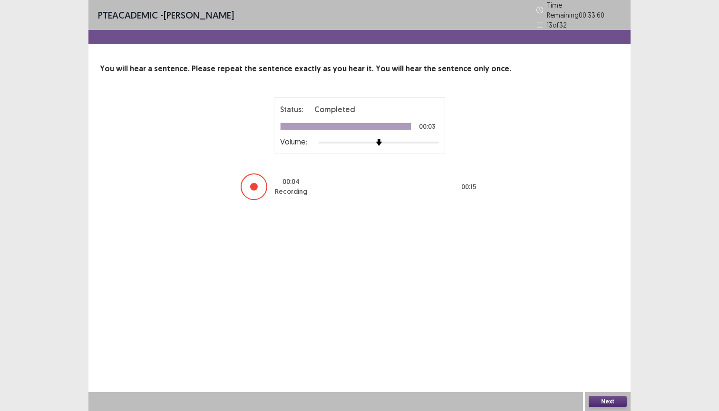
click at [594, 396] on button "Next" at bounding box center [607, 401] width 38 height 11
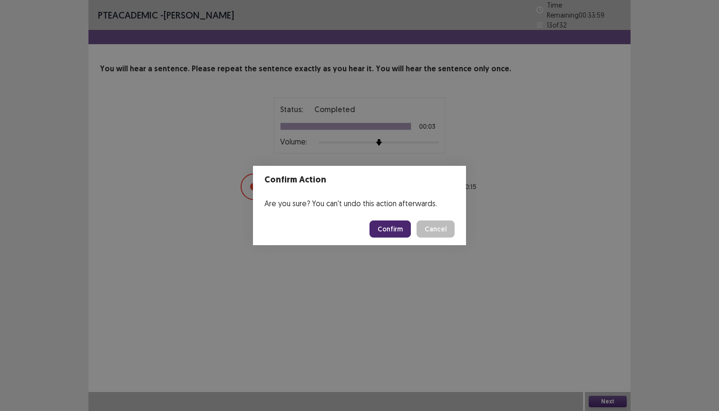
click at [378, 219] on footer "Confirm Cancel" at bounding box center [359, 229] width 213 height 32
click at [380, 224] on button "Confirm" at bounding box center [389, 229] width 41 height 17
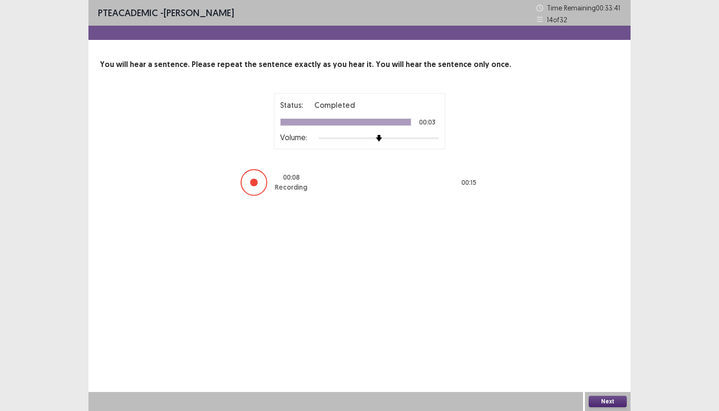
click at [586, 401] on div "Next" at bounding box center [608, 401] width 46 height 19
click at [599, 403] on button "Next" at bounding box center [607, 401] width 38 height 11
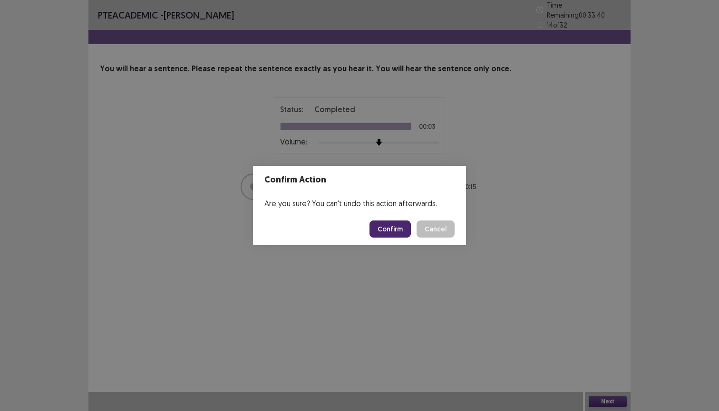
click at [393, 229] on button "Confirm" at bounding box center [389, 229] width 41 height 17
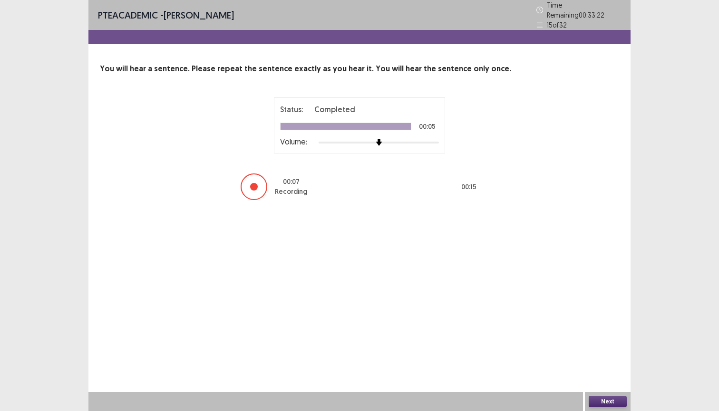
click at [596, 398] on button "Next" at bounding box center [607, 401] width 38 height 11
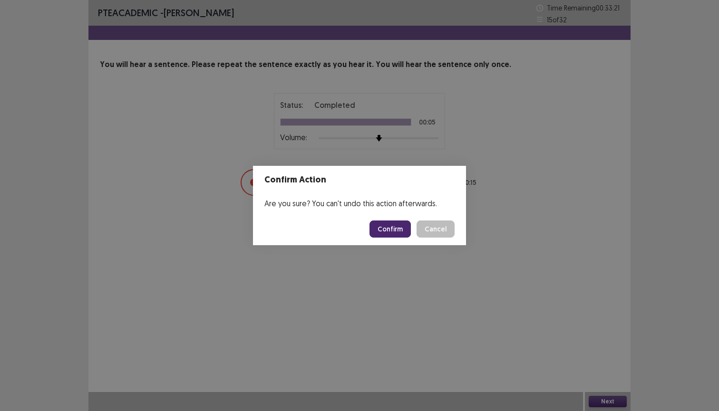
click at [406, 229] on button "Confirm" at bounding box center [389, 229] width 41 height 17
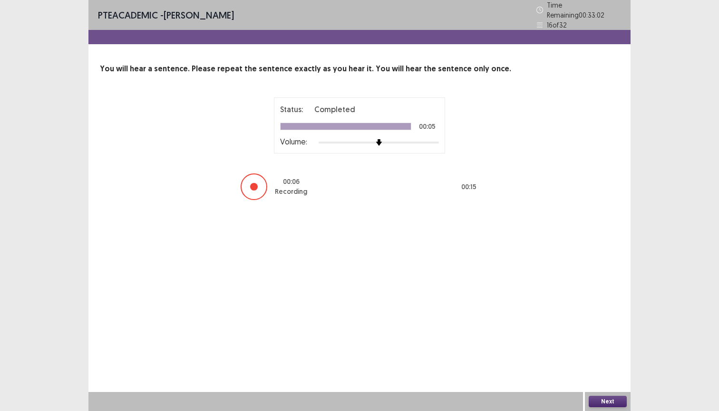
click at [618, 400] on button "Next" at bounding box center [607, 401] width 38 height 11
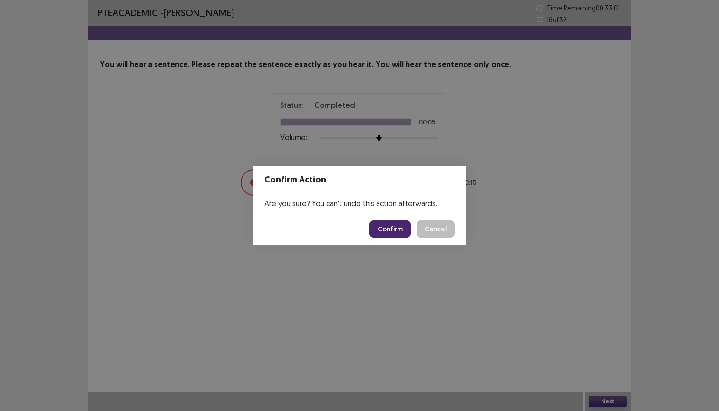
click at [393, 229] on button "Confirm" at bounding box center [389, 229] width 41 height 17
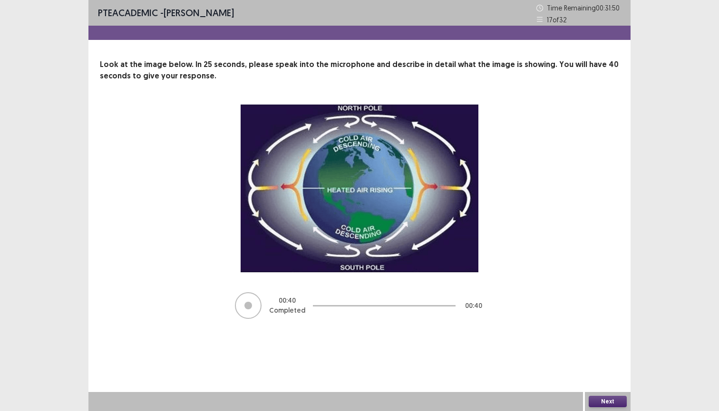
click at [599, 400] on button "Next" at bounding box center [607, 401] width 38 height 11
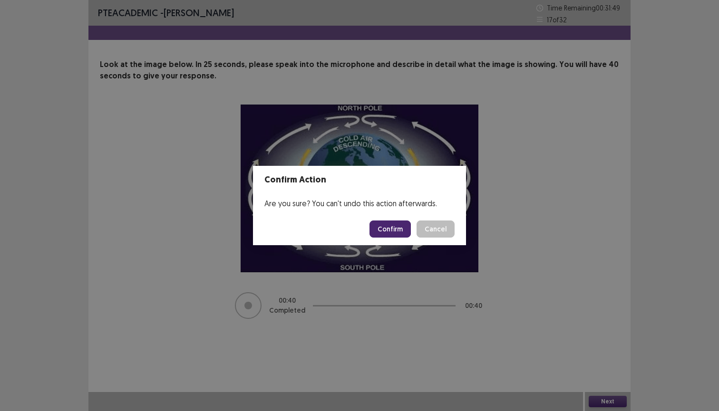
click at [386, 238] on footer "Confirm Cancel" at bounding box center [359, 229] width 213 height 32
click at [389, 230] on button "Confirm" at bounding box center [389, 229] width 41 height 17
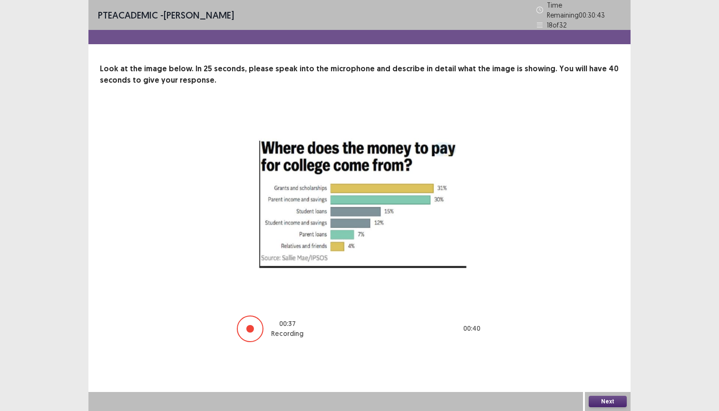
click at [616, 401] on button "Next" at bounding box center [607, 401] width 38 height 11
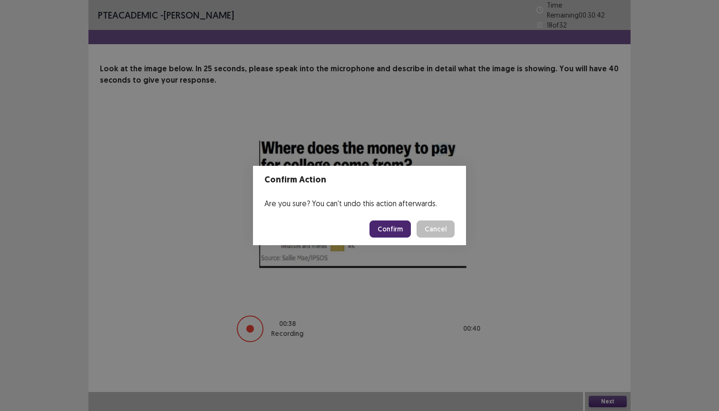
click at [390, 226] on button "Confirm" at bounding box center [389, 229] width 41 height 17
